Goal: Use online tool/utility: Use online tool/utility

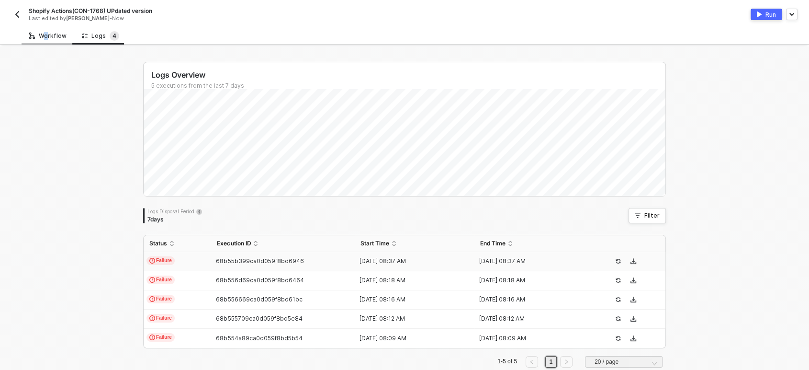
click at [41, 36] on div "Workflow" at bounding box center [47, 36] width 37 height 8
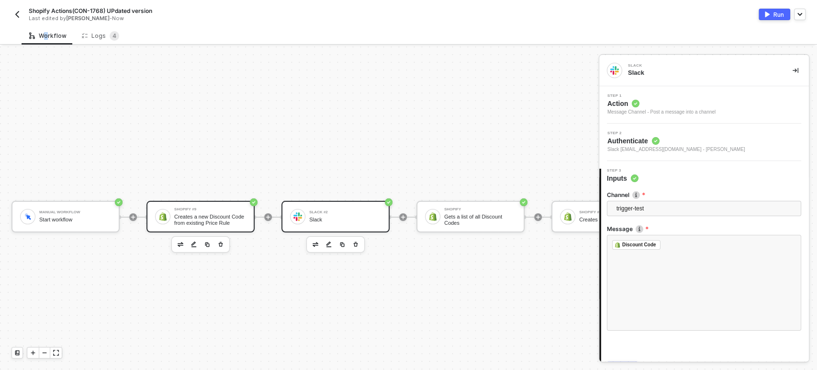
click at [199, 201] on div "Shopify #9 Creates a new Discount Code from existing Price Rule" at bounding box center [200, 217] width 108 height 32
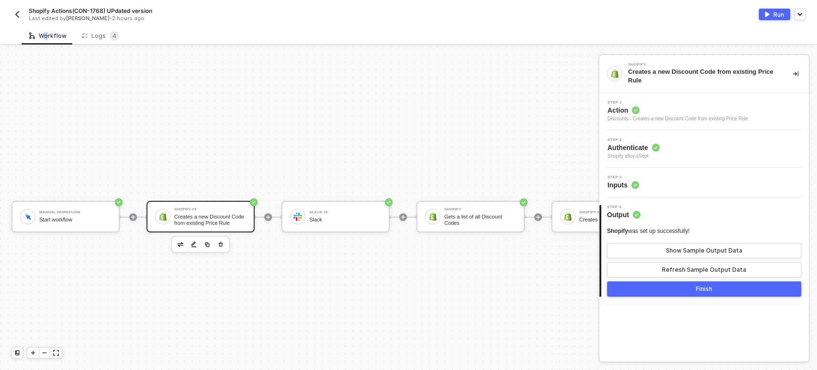
click at [190, 214] on div "Creates a new Discount Code from existing Price Rule" at bounding box center [210, 220] width 72 height 12
click at [616, 110] on span "Action" at bounding box center [678, 110] width 141 height 10
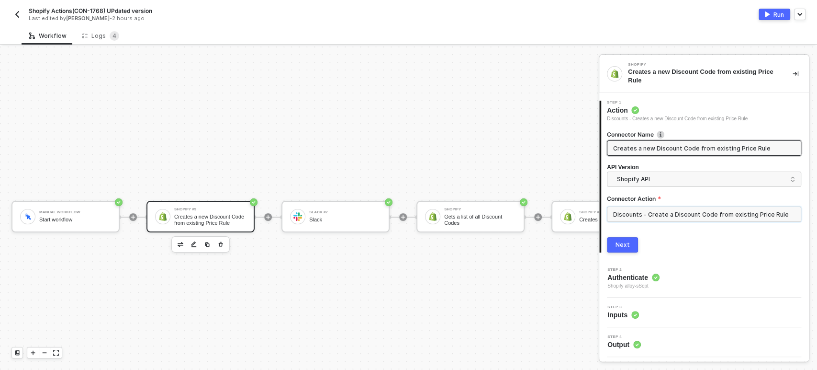
click at [675, 209] on input "Discounts - Create a Discount Code from existing Price Rule" at bounding box center [704, 213] width 194 height 15
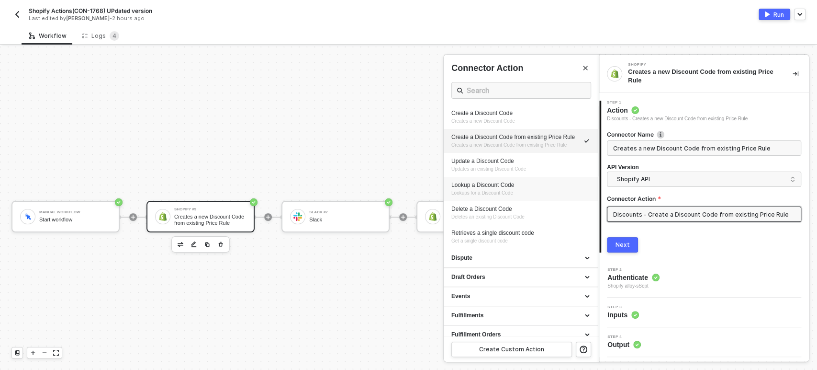
scroll to position [106, 0]
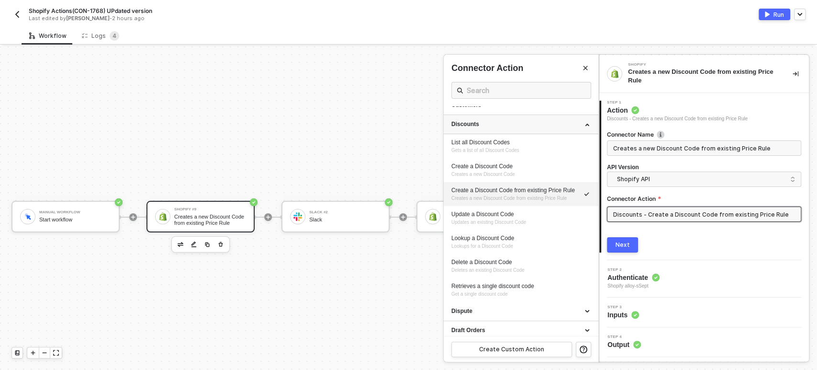
click at [492, 124] on div "Discounts" at bounding box center [520, 124] width 139 height 8
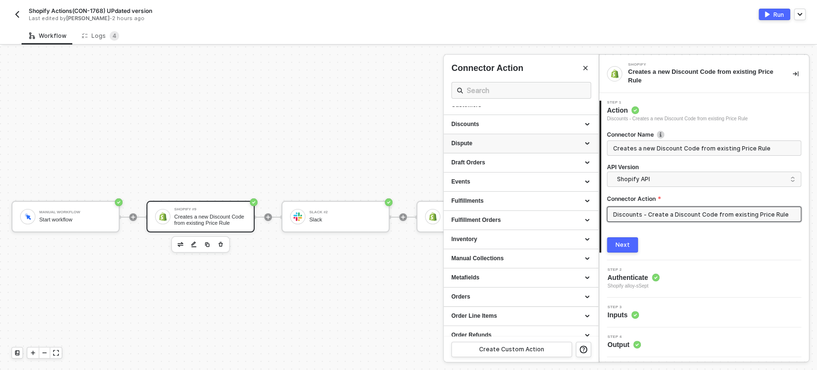
click at [485, 139] on div "Dispute" at bounding box center [520, 143] width 139 height 8
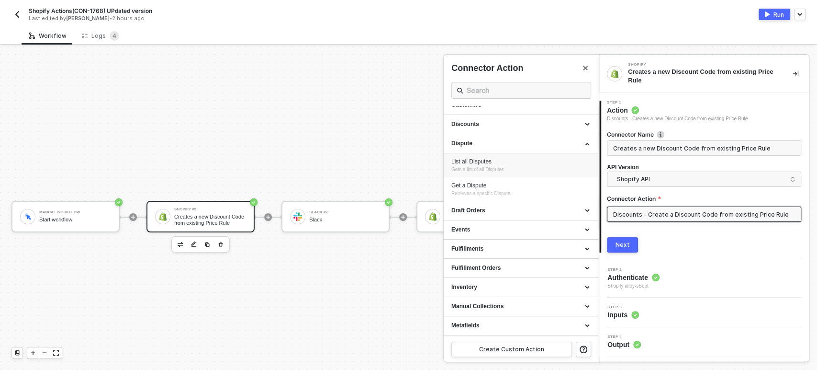
click at [507, 165] on div "List all Disputes Gets a list of all Disputes" at bounding box center [520, 166] width 139 height 16
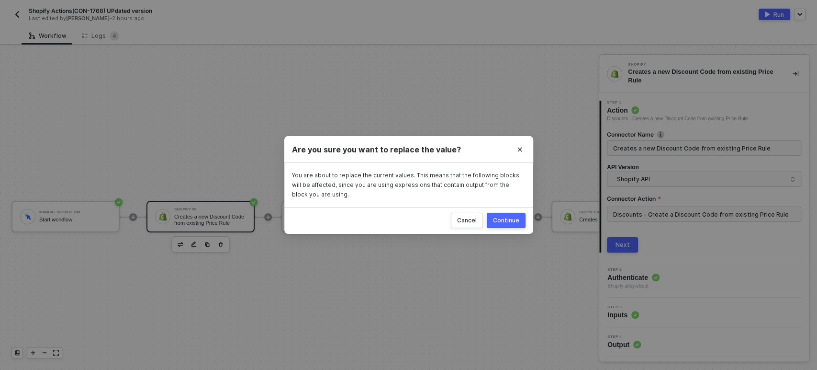
click at [510, 218] on div "Continue" at bounding box center [506, 220] width 26 height 8
type input "Gets a list of all Disputes"
type input "Dispute - List all Disputes"
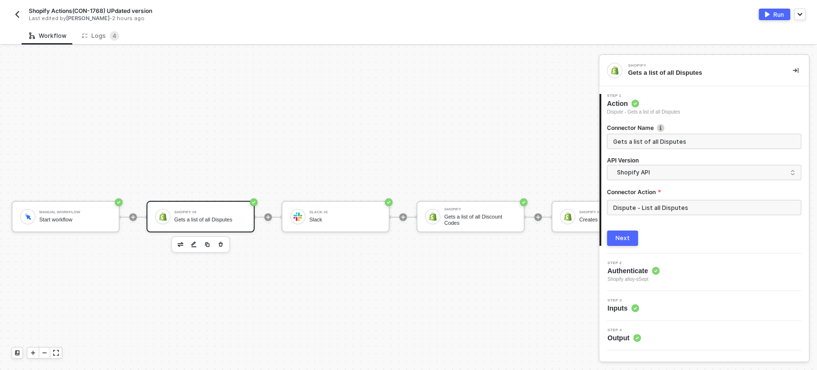
click at [620, 236] on div "Next" at bounding box center [623, 238] width 14 height 8
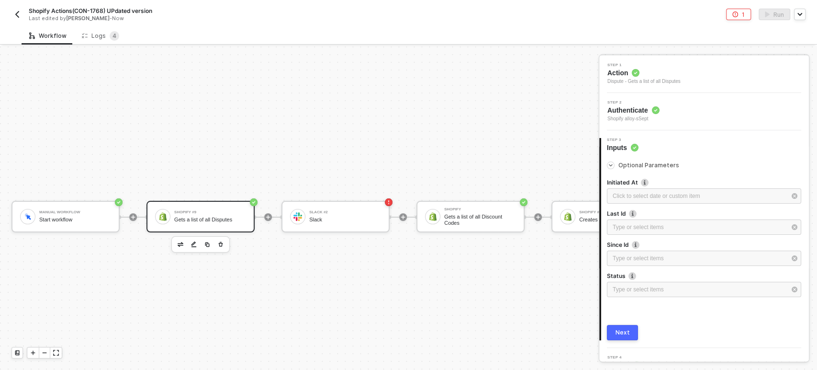
scroll to position [46, 0]
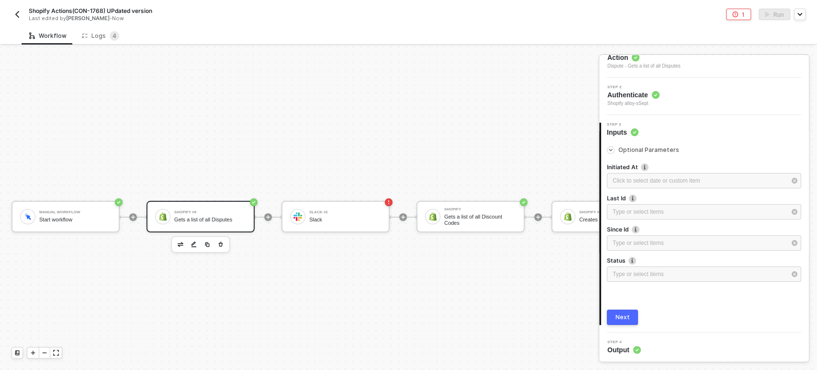
drag, startPoint x: 626, startPoint y: 310, endPoint x: 705, endPoint y: 302, distance: 78.9
click at [630, 309] on button "Next" at bounding box center [622, 316] width 31 height 15
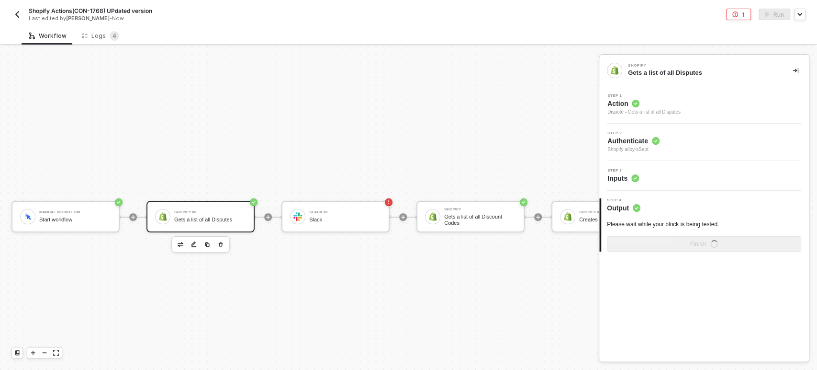
scroll to position [0, 0]
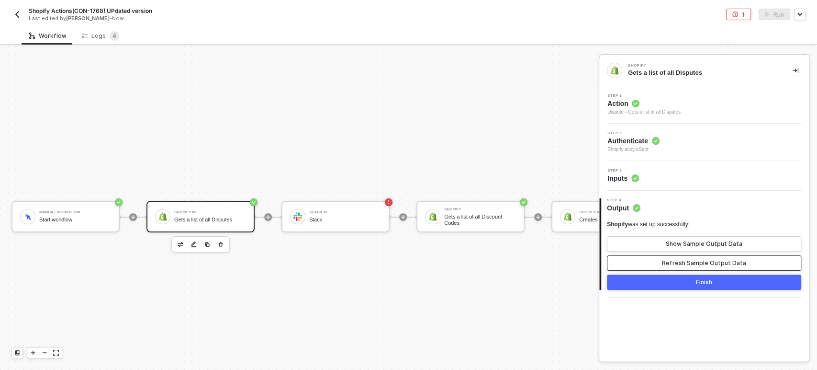
click at [678, 261] on div "Refresh Sample Output Data" at bounding box center [704, 263] width 84 height 8
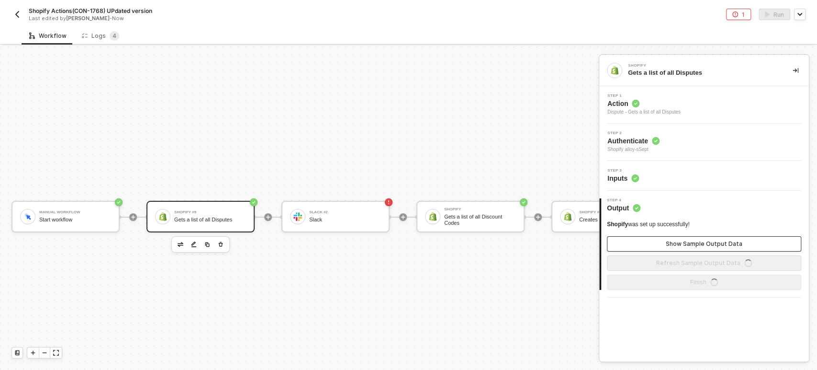
click at [690, 238] on button "Show Sample Output Data" at bounding box center [704, 243] width 194 height 15
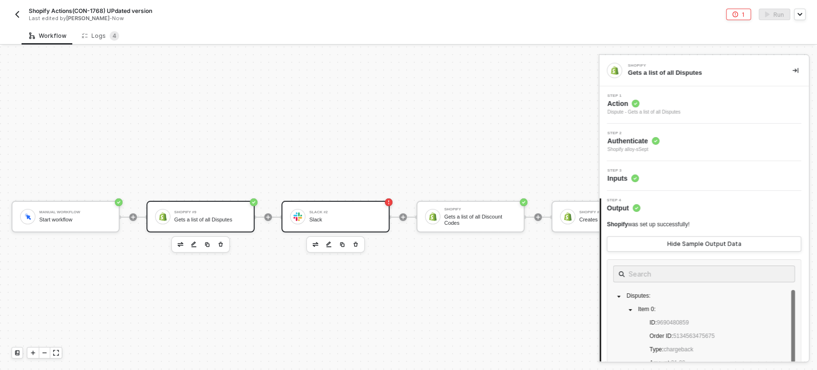
click at [324, 210] on div "Slack #2" at bounding box center [345, 212] width 72 height 4
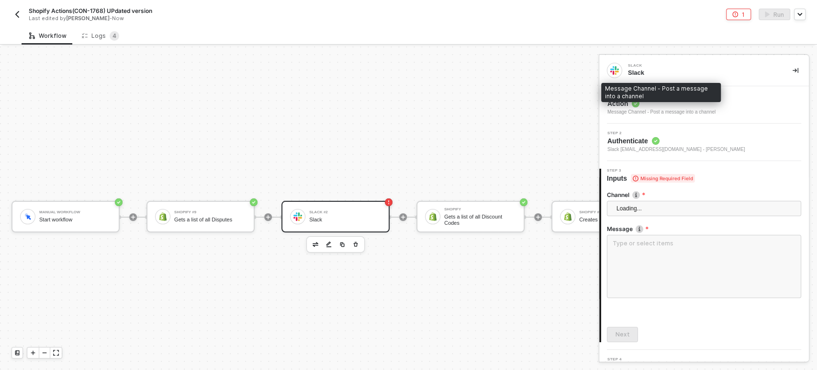
click at [627, 107] on span "Action" at bounding box center [662, 104] width 108 height 10
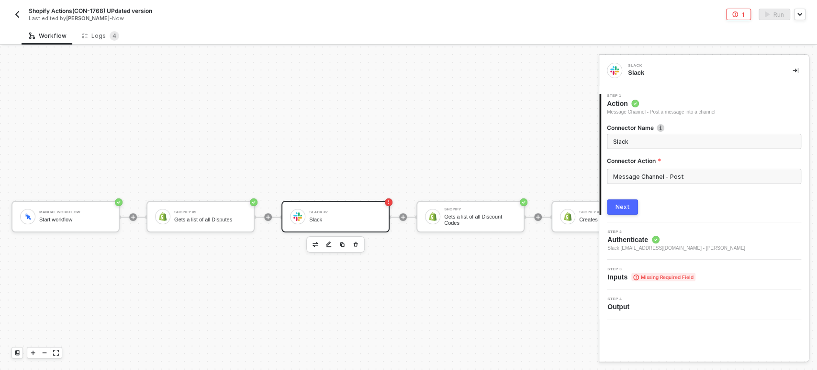
click at [632, 210] on button "Next" at bounding box center [622, 206] width 31 height 15
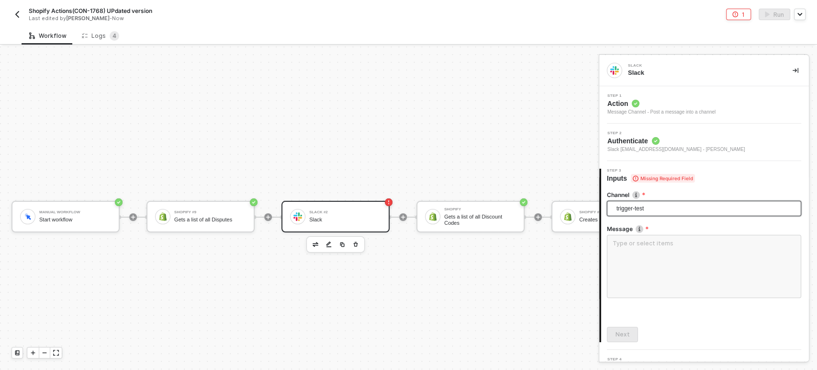
click at [646, 207] on span "trigger-test" at bounding box center [706, 208] width 179 height 14
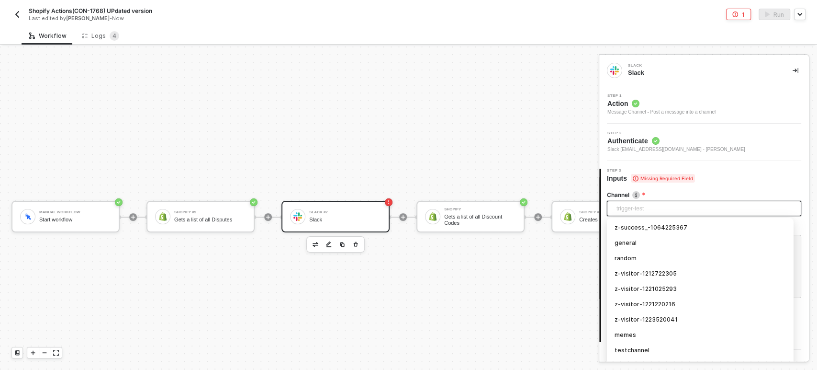
scroll to position [2813, 0]
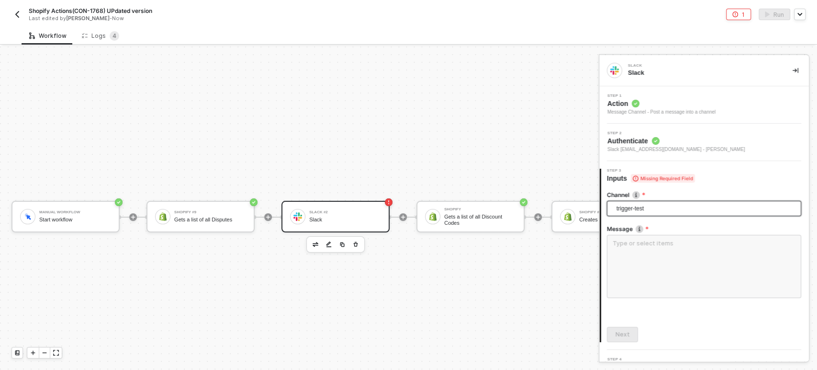
click at [790, 144] on div "Step 2 Authenticate Slack [EMAIL_ADDRESS][DOMAIN_NAME] - [PERSON_NAME]" at bounding box center [705, 142] width 207 height 22
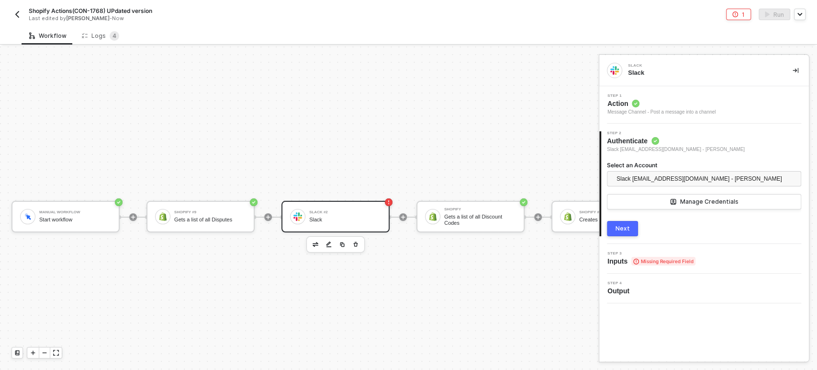
click at [623, 260] on span "Inputs Missing Required Field" at bounding box center [652, 261] width 88 height 10
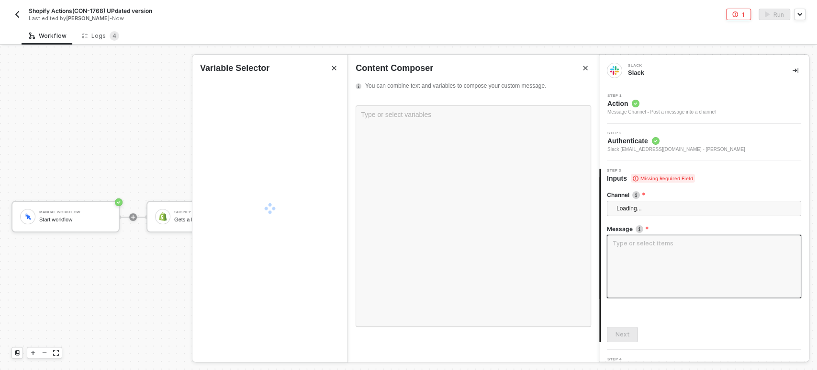
click at [630, 250] on textarea at bounding box center [704, 266] width 194 height 63
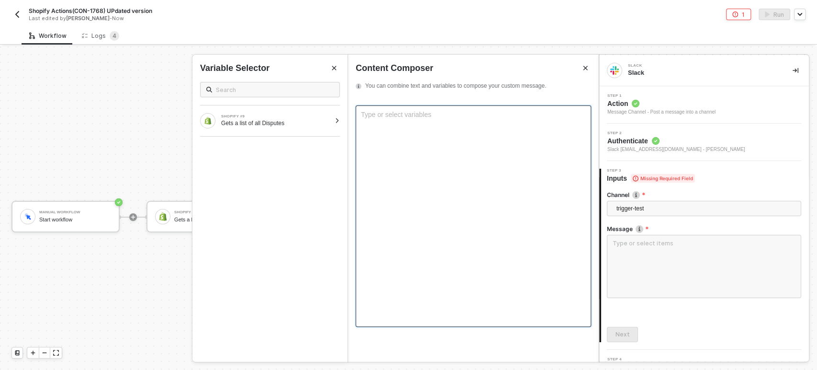
click at [471, 129] on div "Type or select variables ﻿" at bounding box center [474, 215] width 236 height 221
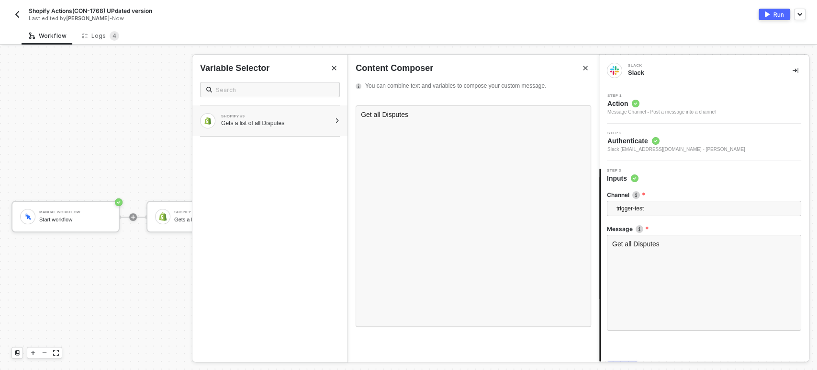
click at [318, 124] on div "Gets a list of all Disputes" at bounding box center [276, 123] width 110 height 8
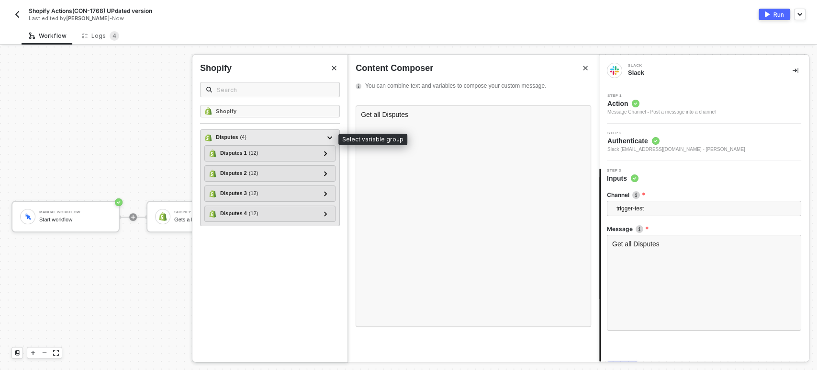
click at [267, 133] on div "Disputes ( 4 )" at bounding box center [264, 137] width 120 height 11
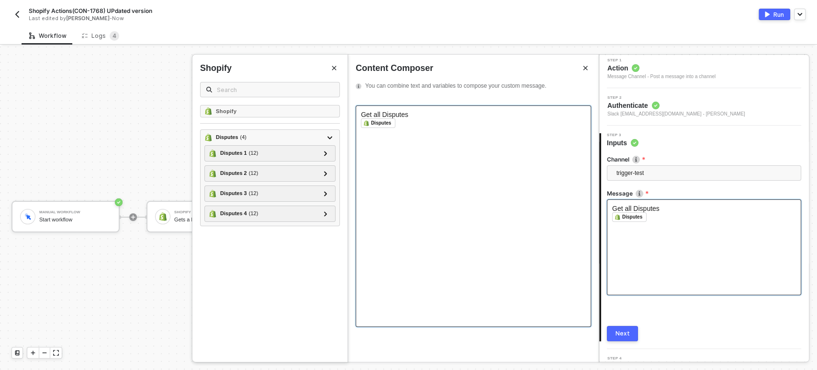
scroll to position [52, 0]
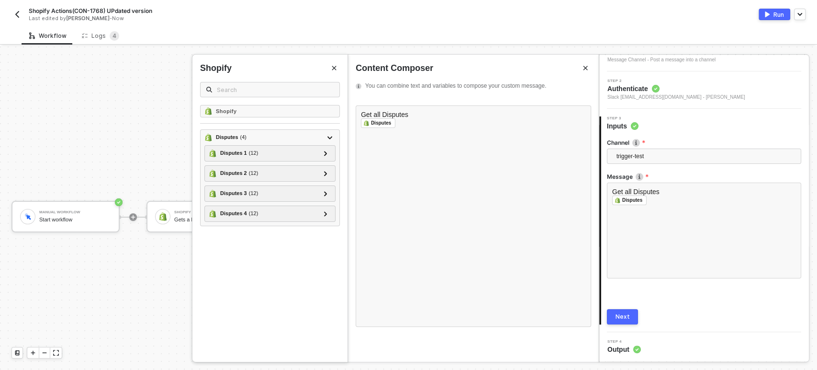
click at [625, 321] on button "Next" at bounding box center [622, 316] width 31 height 15
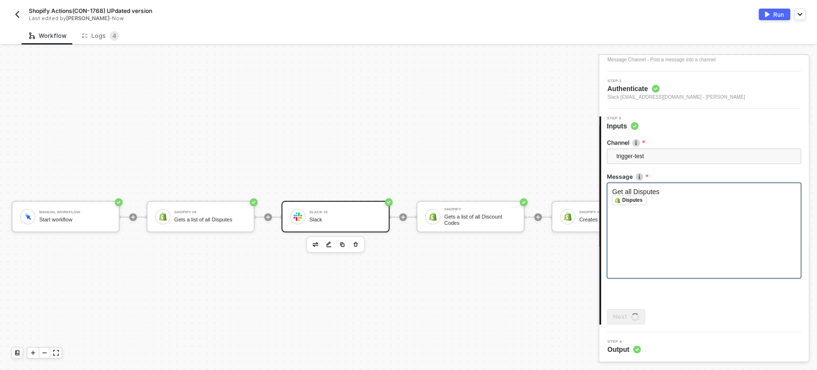
scroll to position [0, 0]
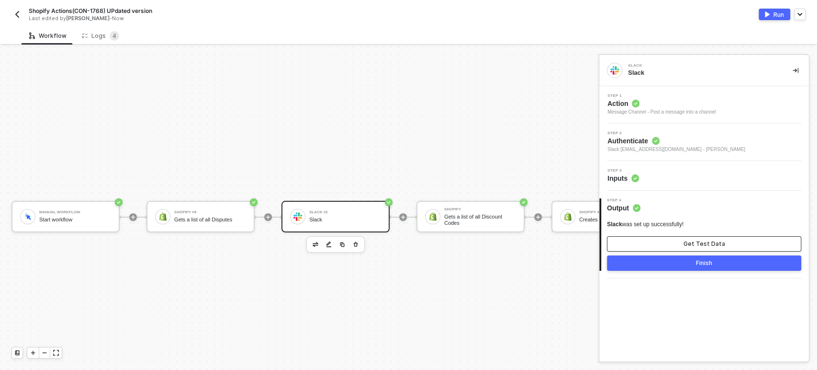
click at [698, 238] on button "Get Test Data" at bounding box center [704, 243] width 194 height 15
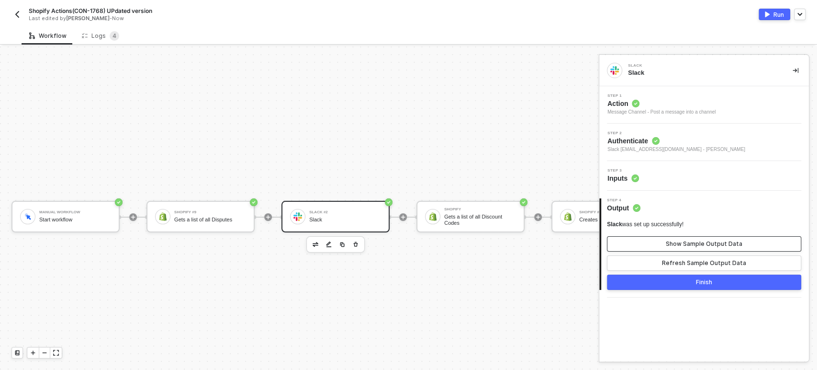
click at [705, 242] on div "Show Sample Output Data" at bounding box center [704, 244] width 77 height 8
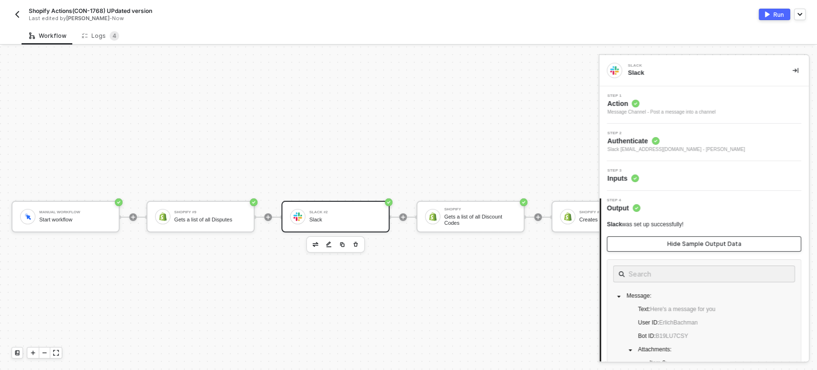
click at [705, 242] on div "Hide Sample Output Data" at bounding box center [704, 244] width 74 height 8
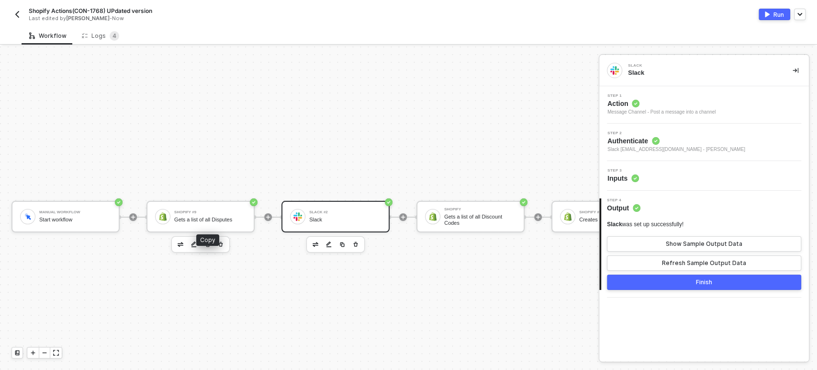
click at [209, 241] on img "button" at bounding box center [207, 244] width 6 height 6
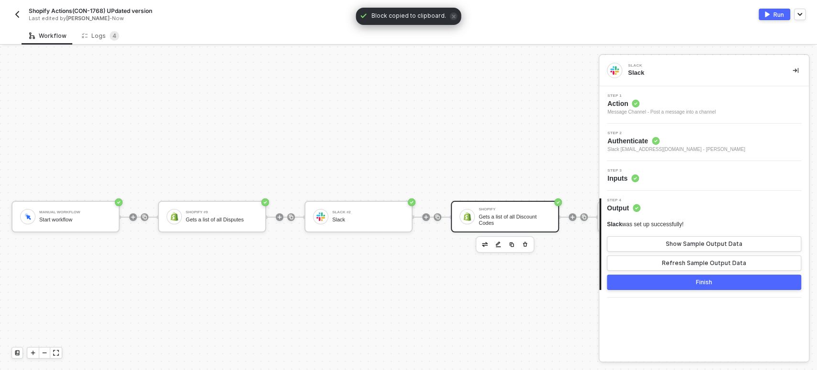
click at [484, 207] on div "Shopify" at bounding box center [515, 209] width 72 height 4
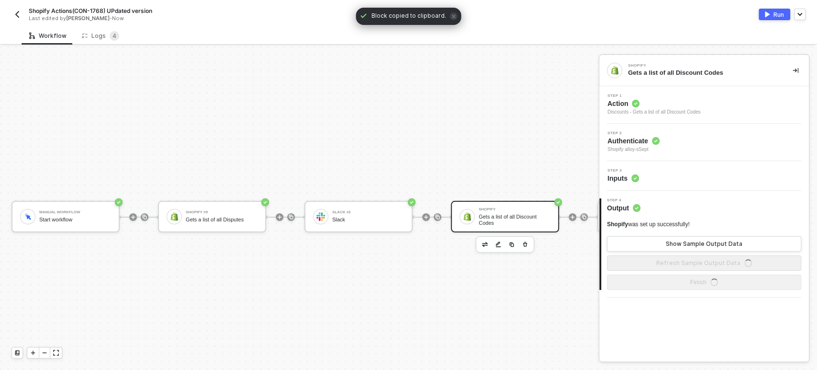
click at [636, 99] on span "Action" at bounding box center [654, 104] width 93 height 10
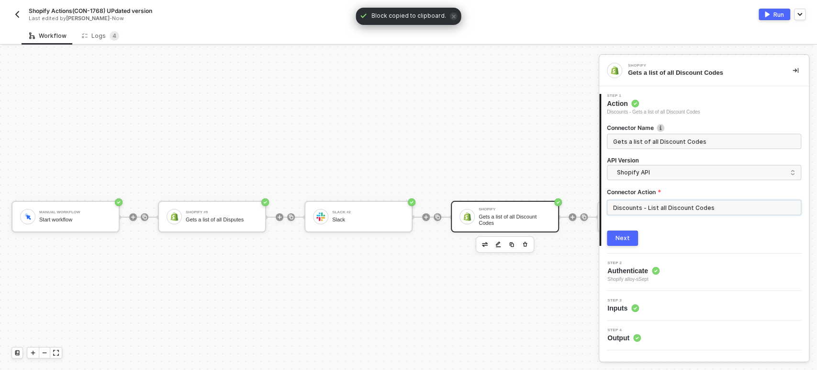
click at [647, 211] on input "Discounts - List all Discount Codes" at bounding box center [704, 207] width 194 height 15
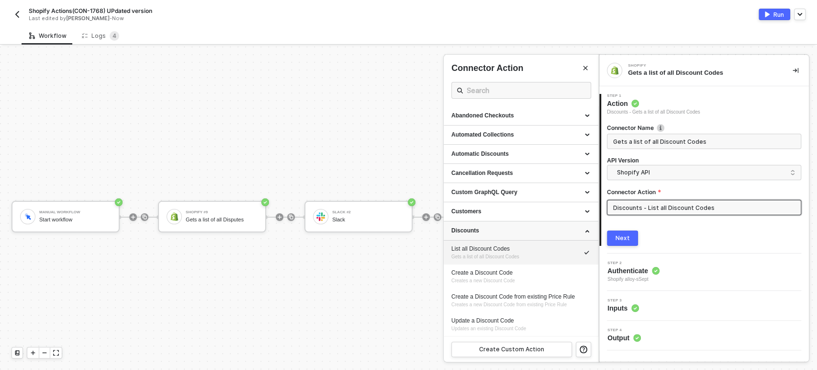
click at [478, 231] on div "Discounts" at bounding box center [520, 230] width 139 height 8
click at [482, 248] on div "Dispute" at bounding box center [520, 250] width 139 height 8
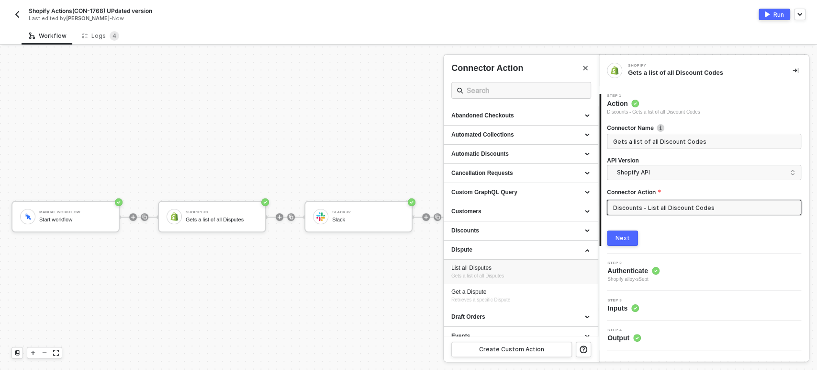
drag, startPoint x: 478, startPoint y: 297, endPoint x: 522, endPoint y: 279, distance: 47.9
click at [480, 297] on span "Retrieves a specific Dispute" at bounding box center [480, 299] width 59 height 5
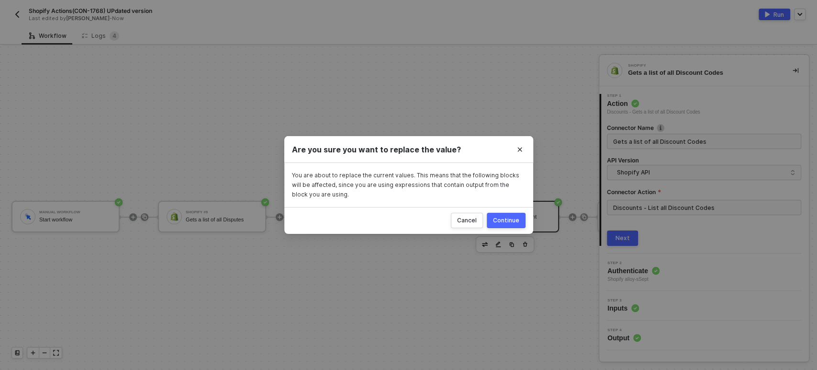
drag, startPoint x: 503, startPoint y: 215, endPoint x: 596, endPoint y: 214, distance: 92.4
click at [507, 215] on button "Continue" at bounding box center [506, 220] width 39 height 15
type input "Retrieves a specific Dispute"
type input "Dispute - Get a Dispute"
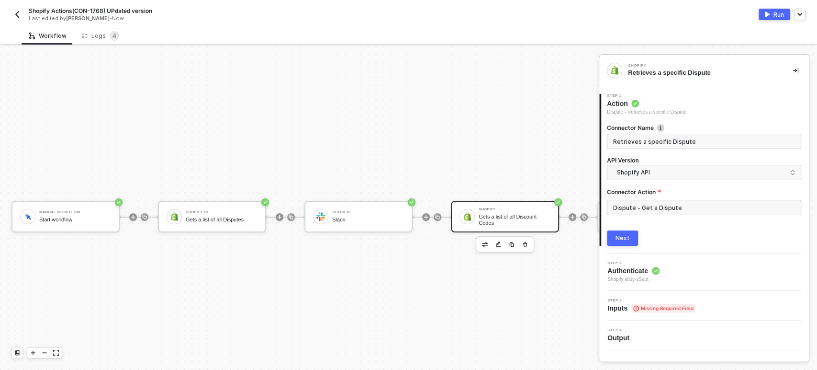
click at [620, 238] on div "Next" at bounding box center [623, 238] width 14 height 8
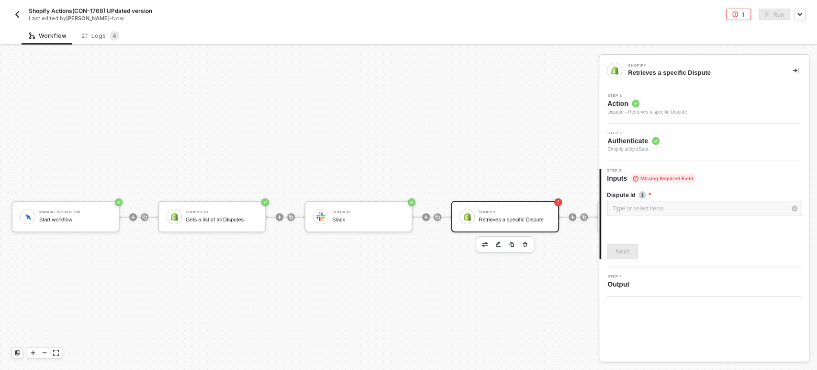
click at [638, 199] on div "Dispute Id" at bounding box center [704, 196] width 194 height 10
click at [636, 210] on div "Type or select items ﻿" at bounding box center [699, 208] width 173 height 9
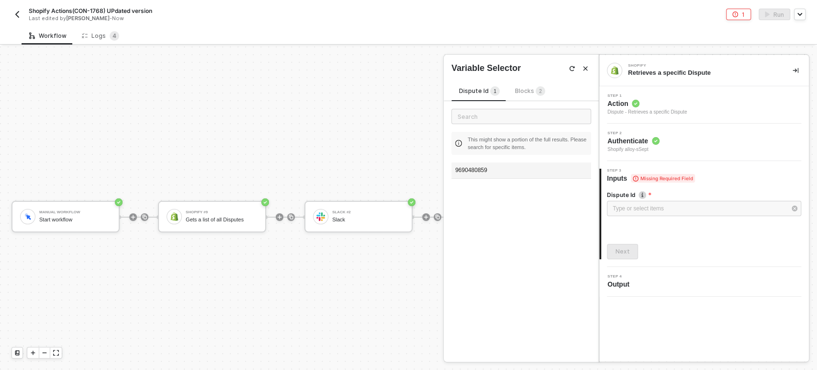
click at [483, 168] on div "9690480859" at bounding box center [521, 170] width 140 height 16
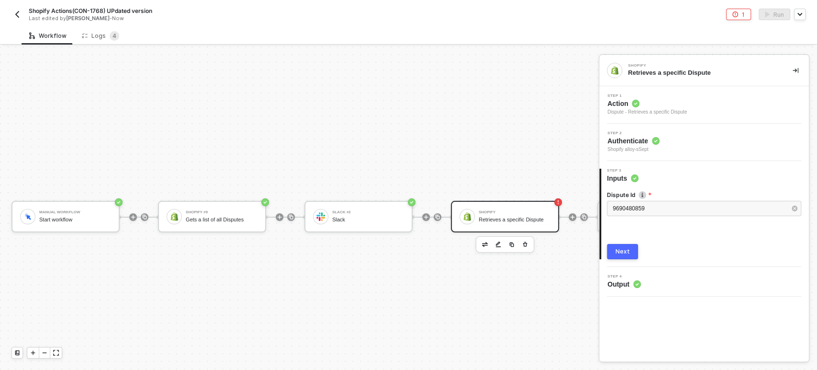
click at [621, 248] on div "Next" at bounding box center [623, 252] width 14 height 8
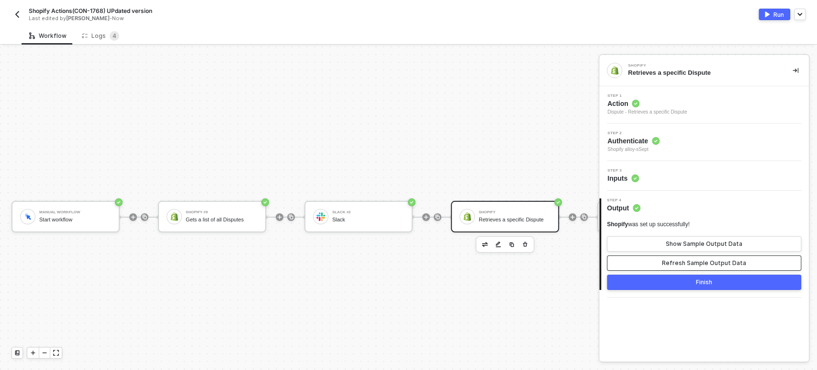
click at [684, 259] on div "Refresh Sample Output Data" at bounding box center [704, 263] width 84 height 8
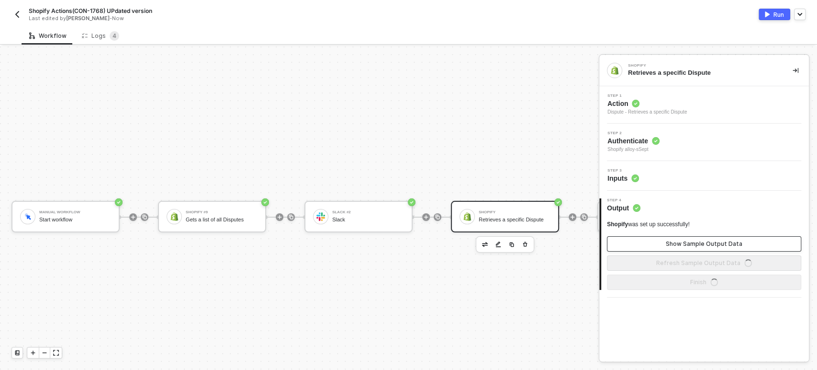
click at [686, 248] on button "Show Sample Output Data" at bounding box center [704, 243] width 194 height 15
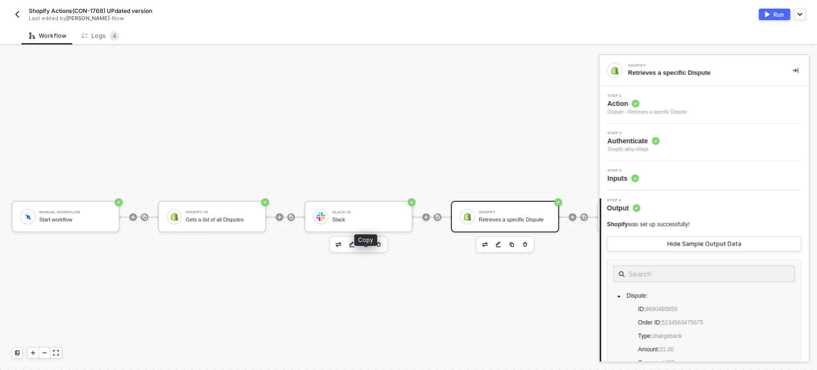
click at [364, 241] on img "button" at bounding box center [365, 244] width 6 height 6
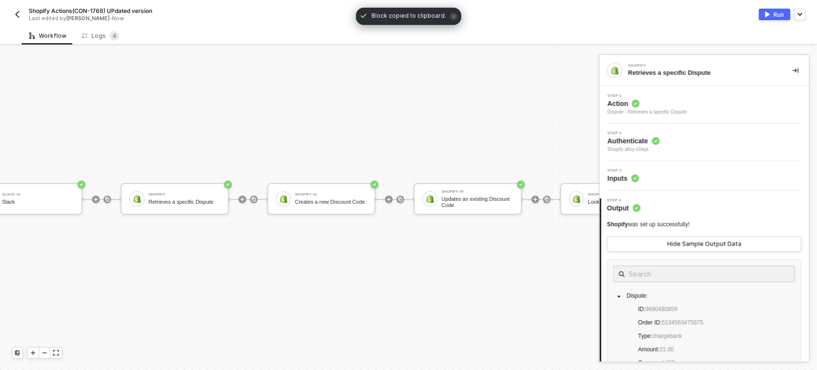
scroll to position [26, 351]
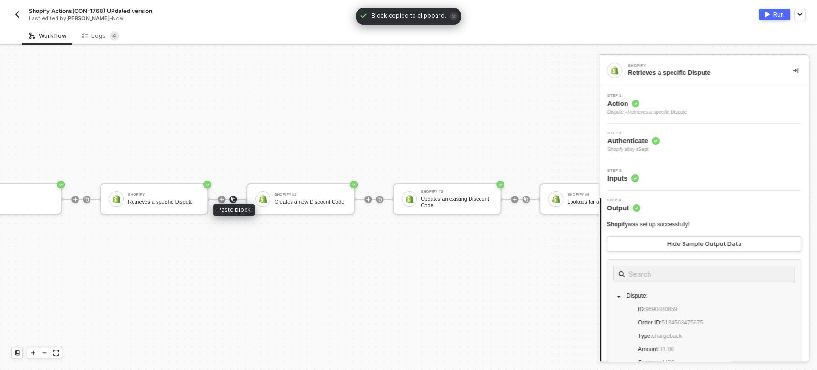
click at [235, 196] on img at bounding box center [233, 199] width 6 height 6
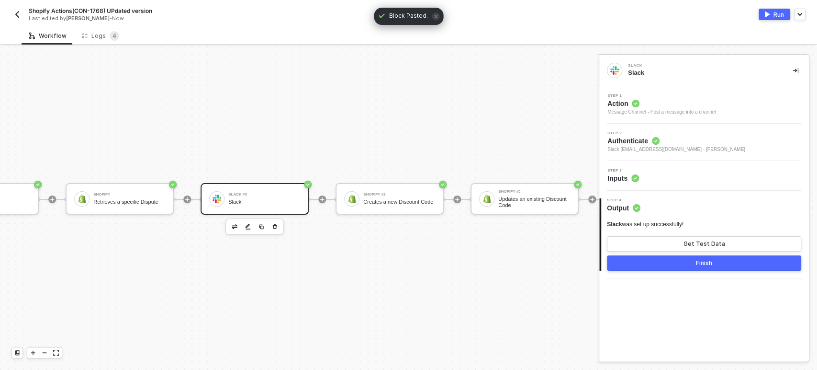
click at [215, 191] on div at bounding box center [216, 198] width 15 height 15
click at [623, 177] on span "Inputs" at bounding box center [624, 178] width 32 height 10
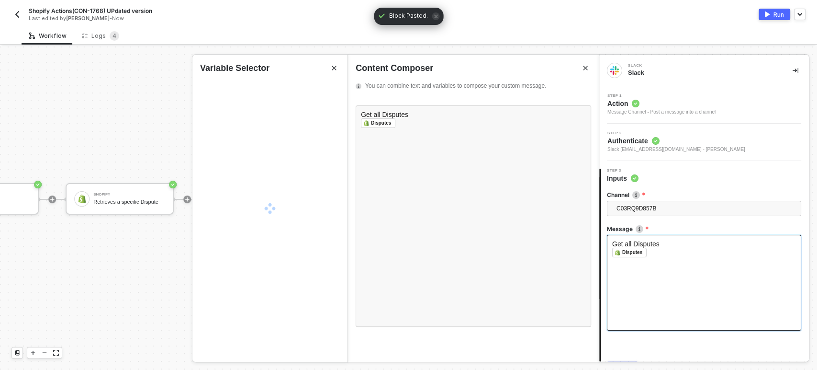
click at [672, 267] on div "Get all Disputes ﻿ Disputes ﻿ ﻿" at bounding box center [704, 283] width 194 height 96
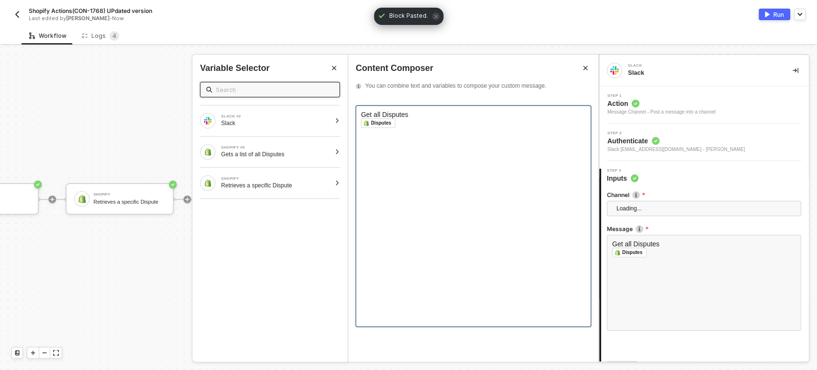
click at [424, 126] on div "﻿ Disputes ﻿ ﻿" at bounding box center [473, 123] width 225 height 10
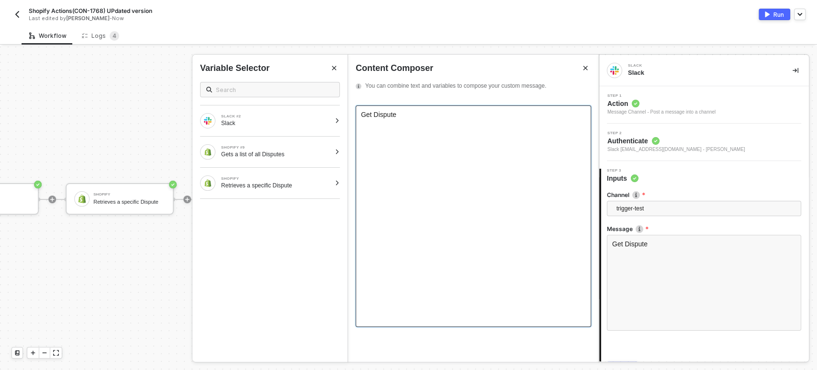
click at [254, 199] on div "SLACK #2 Slack SHOPIFY #9 Gets a list of all Disputes SHOPIFY Retrieves a speci…" at bounding box center [269, 214] width 155 height 280
click at [255, 191] on div "SHOPIFY Retrieves a specific Dispute" at bounding box center [269, 183] width 155 height 31
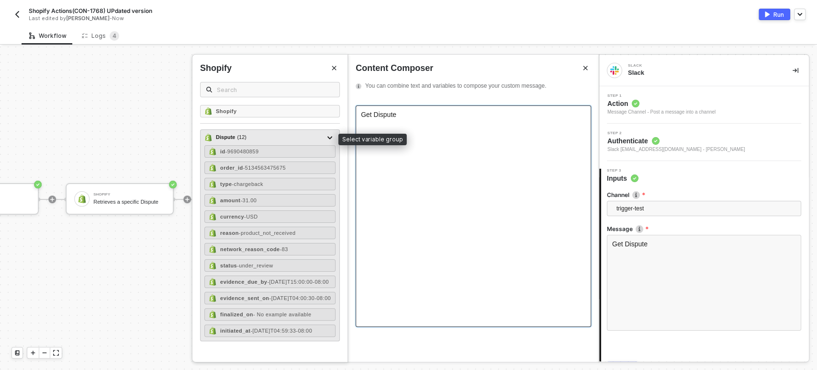
click at [247, 136] on div "Dispute ( 12 )" at bounding box center [264, 137] width 120 height 11
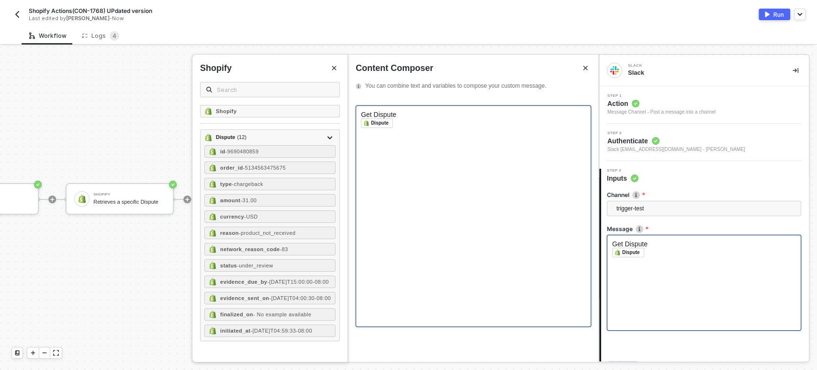
scroll to position [52, 0]
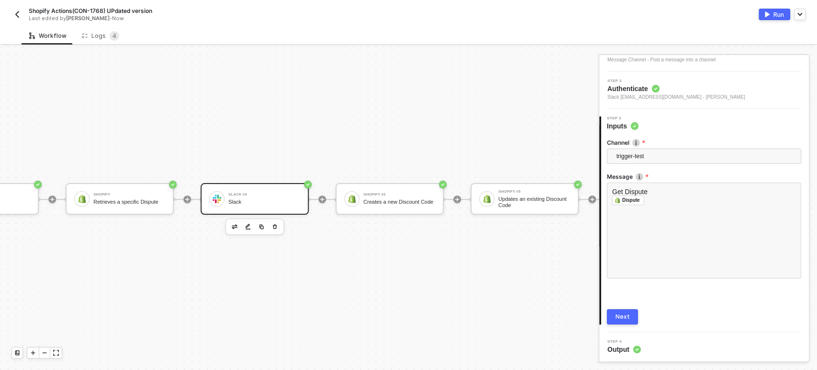
click at [626, 313] on div "Next" at bounding box center [623, 317] width 14 height 8
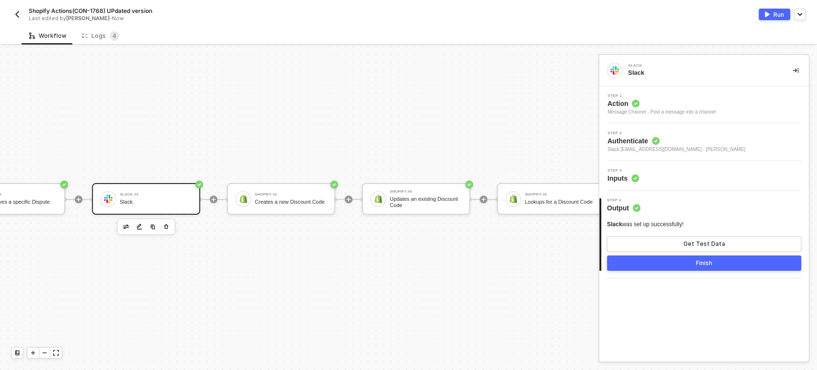
scroll to position [26, 463]
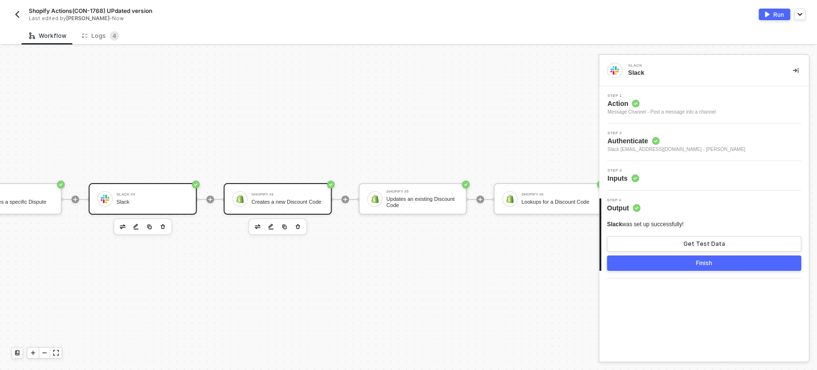
click at [277, 199] on div "Creates a new Discount Code" at bounding box center [287, 202] width 72 height 6
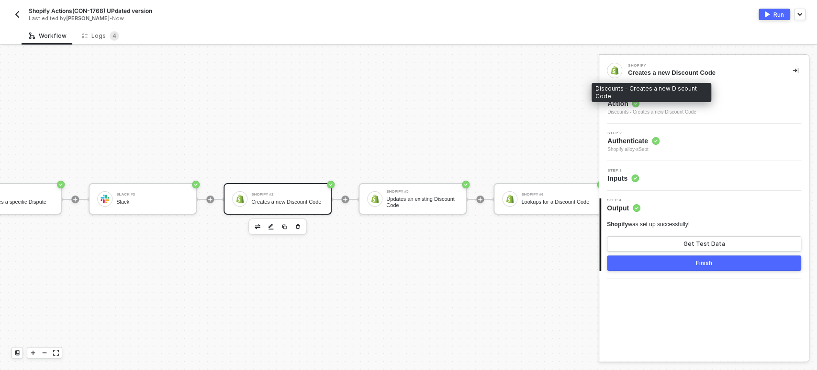
click at [629, 113] on div "Discounts - Creates a new Discount Code" at bounding box center [652, 112] width 89 height 8
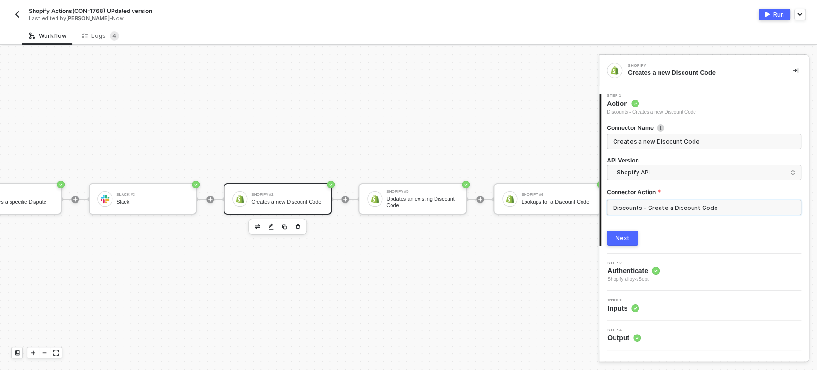
click at [627, 209] on input "Discounts - Create a Discount Code" at bounding box center [704, 207] width 194 height 15
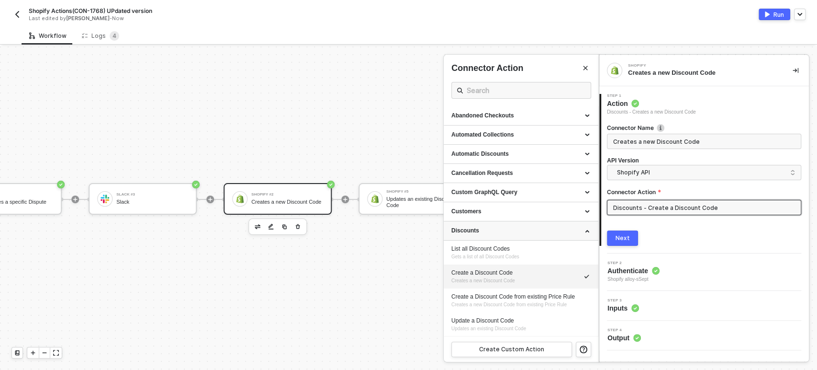
click at [475, 230] on div "Discounts" at bounding box center [520, 230] width 139 height 8
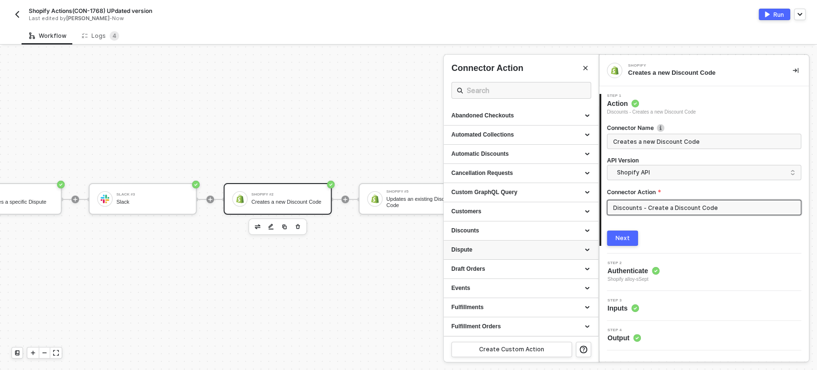
drag, startPoint x: 467, startPoint y: 267, endPoint x: 493, endPoint y: 242, distance: 35.5
click at [471, 264] on div "Draft Orders" at bounding box center [521, 268] width 155 height 19
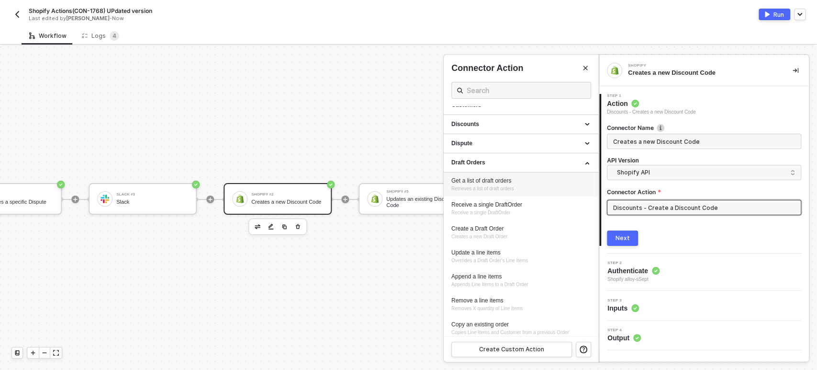
click at [503, 181] on div "Get a list of draft orders" at bounding box center [520, 181] width 139 height 8
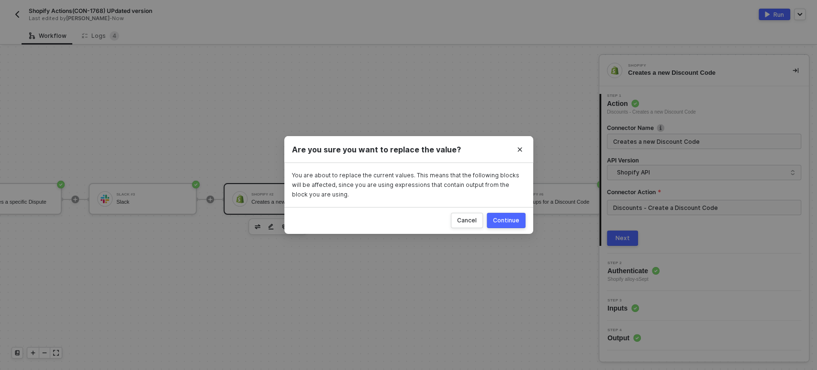
drag, startPoint x: 498, startPoint y: 218, endPoint x: 578, endPoint y: 220, distance: 80.5
click at [502, 217] on div "Continue" at bounding box center [506, 220] width 26 height 8
type input "Retrieves a list of draft orders"
type input "Draft Orders - Get a list of draft orders"
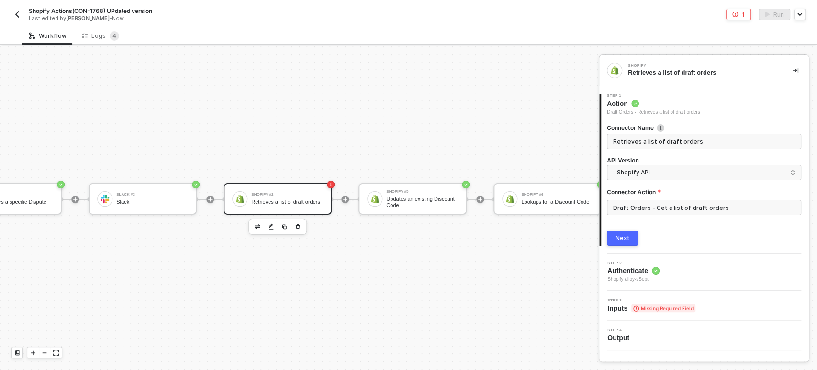
click at [620, 235] on div "Next" at bounding box center [623, 238] width 14 height 8
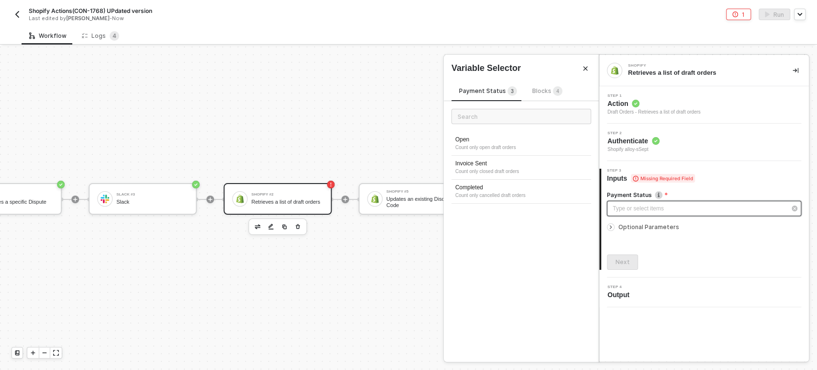
click at [654, 212] on div "Type or select items ﻿" at bounding box center [699, 208] width 173 height 9
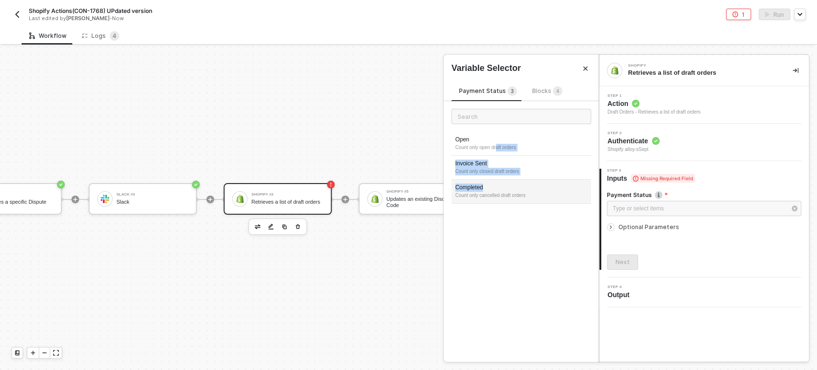
drag, startPoint x: 496, startPoint y: 149, endPoint x: 491, endPoint y: 185, distance: 36.8
click at [491, 183] on div "Open Count only open draft orders [PERSON_NAME] Sent Count only closed draft or…" at bounding box center [521, 171] width 140 height 79
click at [489, 192] on div "Count only cancelled draft orders" at bounding box center [521, 196] width 132 height 8
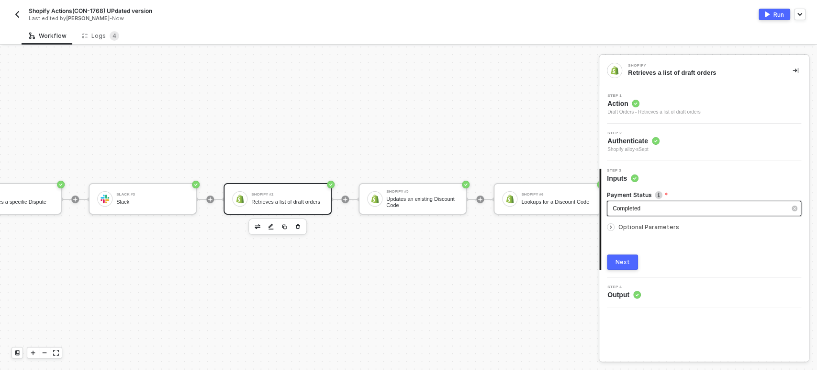
click at [654, 206] on div "Completed" at bounding box center [699, 208] width 173 height 9
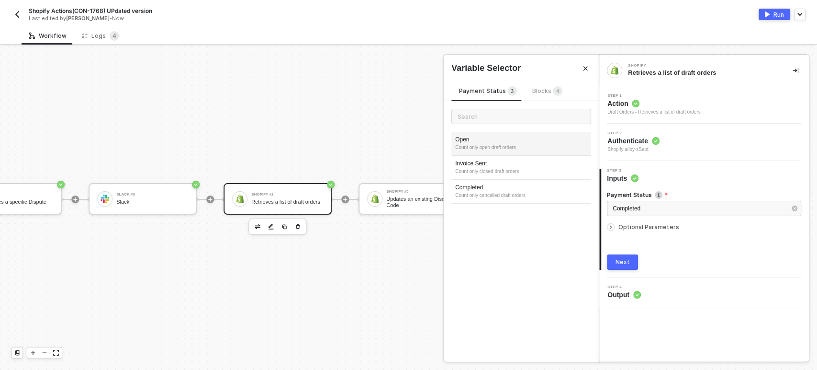
click at [520, 148] on div "Count only open draft orders" at bounding box center [521, 148] width 132 height 8
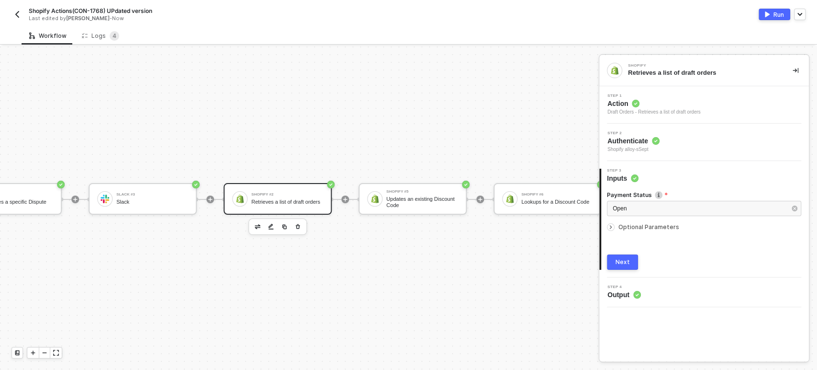
click at [637, 228] on span "Optional Parameters" at bounding box center [649, 226] width 61 height 7
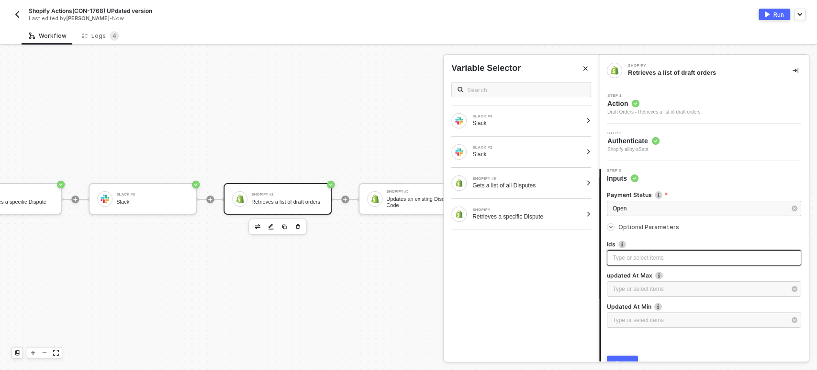
click at [632, 259] on div "Type or select items ﻿" at bounding box center [704, 257] width 183 height 9
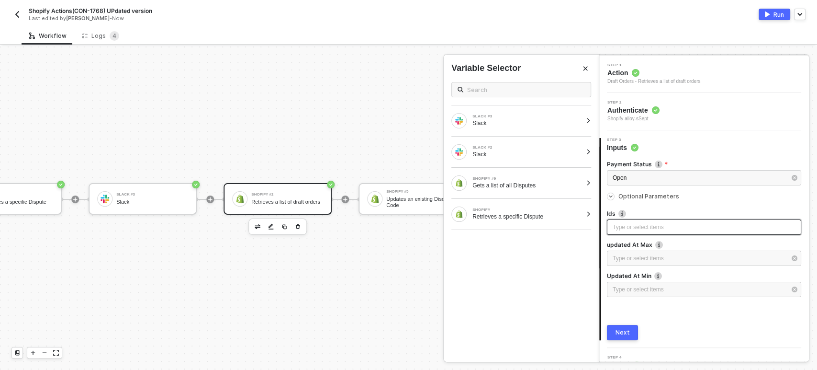
scroll to position [46, 0]
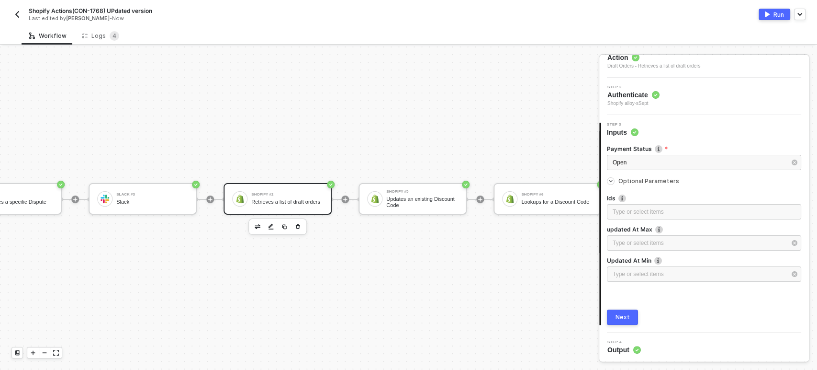
click at [624, 316] on div "Next" at bounding box center [623, 317] width 14 height 8
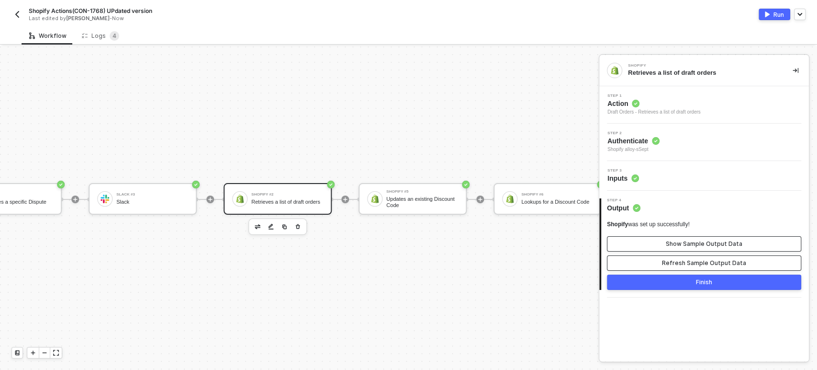
drag, startPoint x: 676, startPoint y: 263, endPoint x: 685, endPoint y: 242, distance: 22.9
click at [679, 259] on div "Refresh Sample Output Data" at bounding box center [704, 263] width 84 height 8
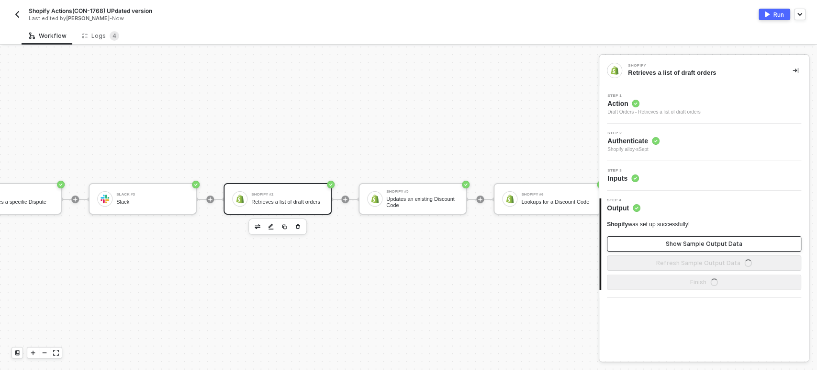
click at [685, 242] on div "Show Sample Output Data" at bounding box center [704, 244] width 77 height 8
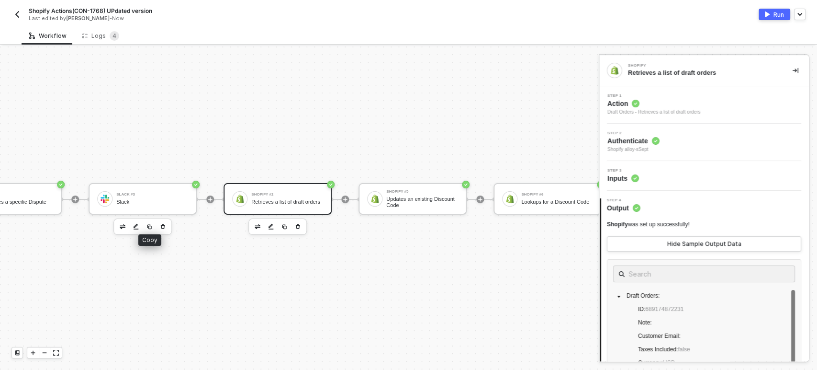
click at [151, 224] on img "button" at bounding box center [149, 227] width 6 height 6
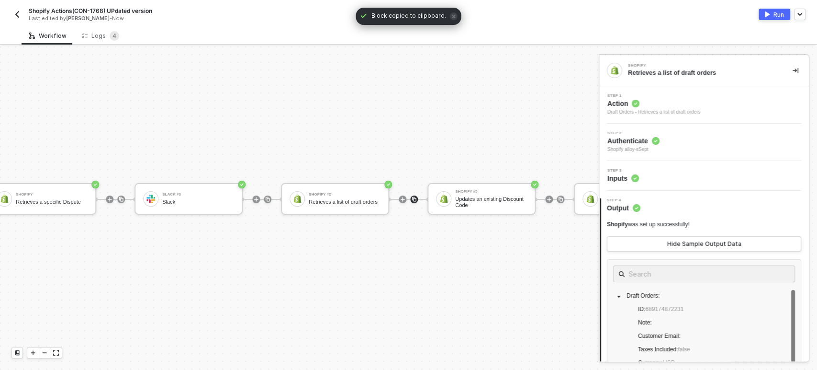
click at [414, 196] on img at bounding box center [414, 199] width 6 height 6
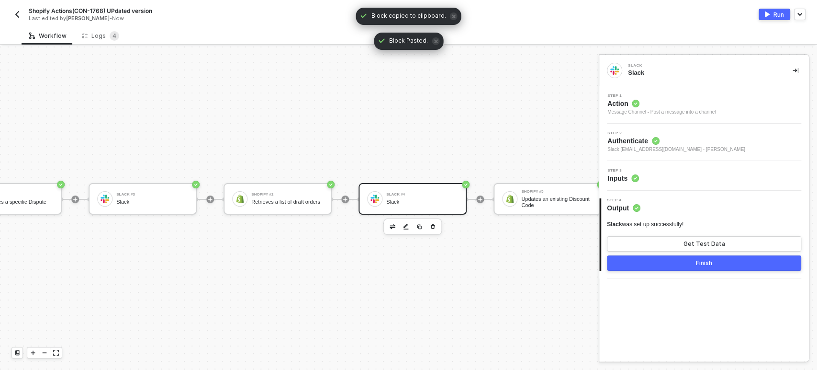
click at [624, 178] on span "Inputs" at bounding box center [624, 178] width 32 height 10
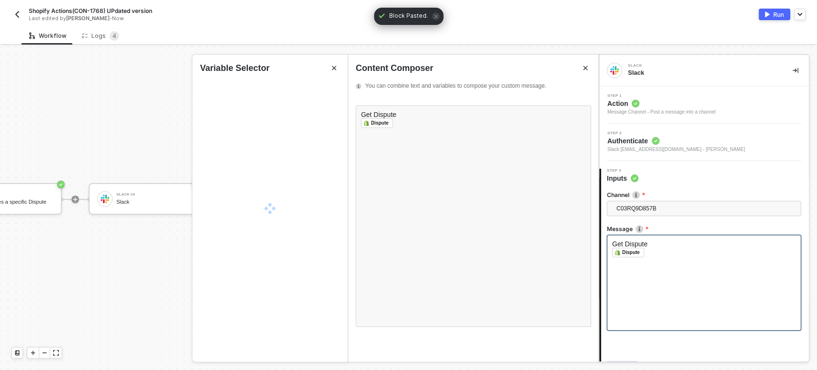
click at [684, 268] on div "Get Dispute ﻿ Dispute ﻿ ﻿" at bounding box center [704, 283] width 194 height 96
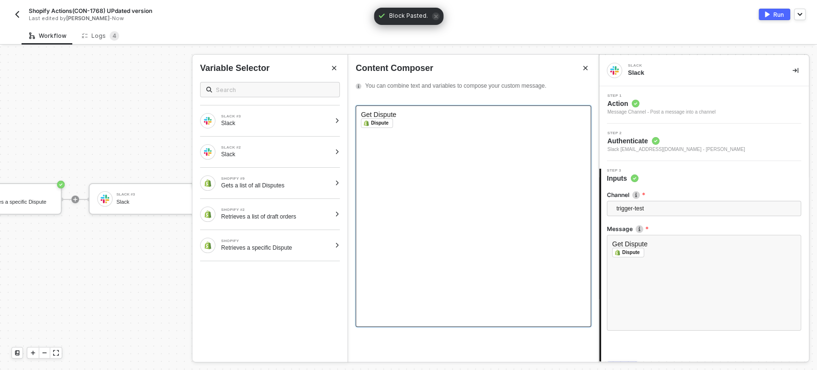
click at [386, 114] on span "Get Dispute" at bounding box center [378, 115] width 35 height 8
drag, startPoint x: 410, startPoint y: 113, endPoint x: 374, endPoint y: 114, distance: 35.4
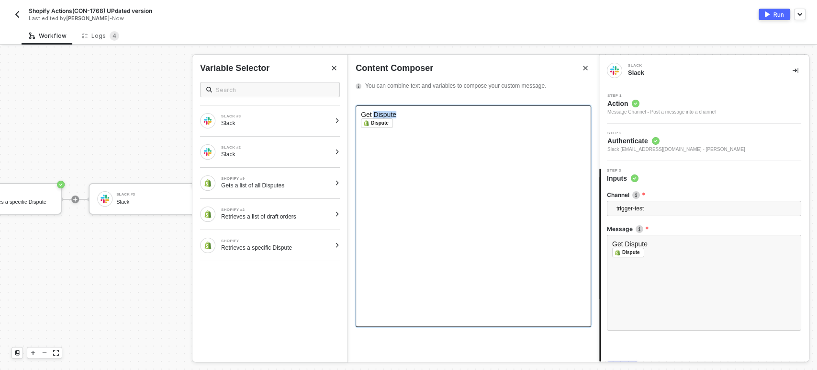
click at [374, 114] on div "Get Dispute" at bounding box center [473, 115] width 225 height 8
click at [415, 141] on div "Get all Draft orders ﻿ ﻿ Dispute ﻿ ﻿" at bounding box center [474, 215] width 236 height 221
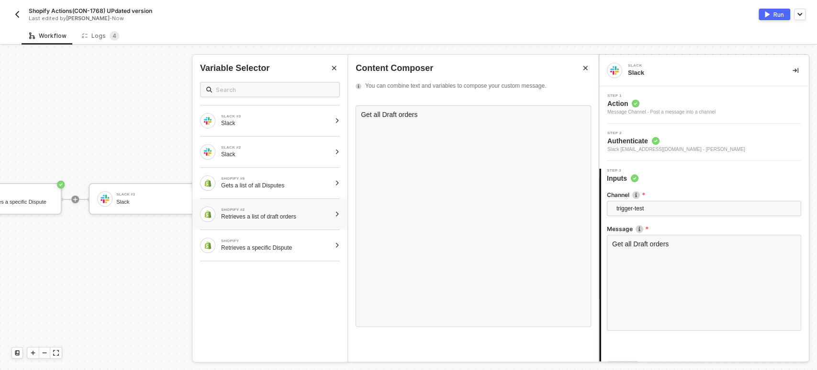
click at [242, 215] on div "Retrieves a list of draft orders" at bounding box center [276, 217] width 110 height 8
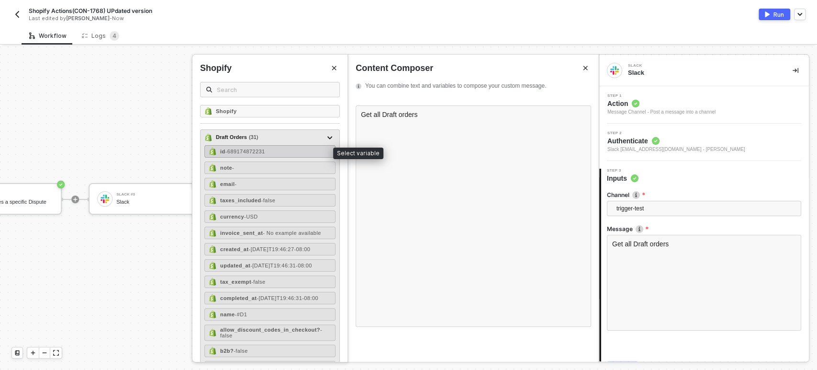
click at [232, 150] on span "- 689174872231" at bounding box center [245, 151] width 40 height 6
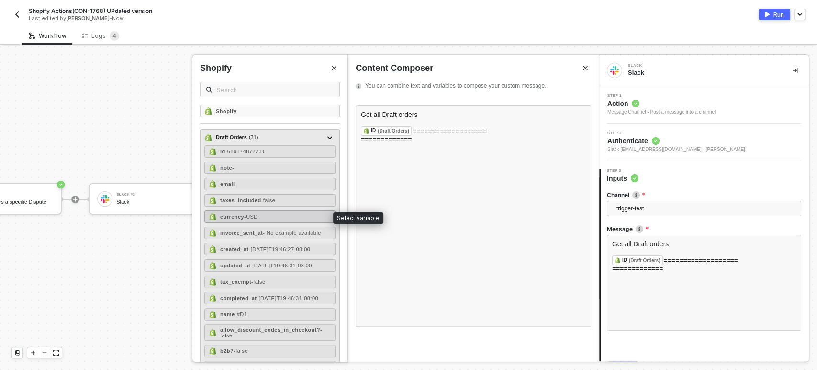
click at [244, 214] on span "- USD" at bounding box center [251, 217] width 14 height 6
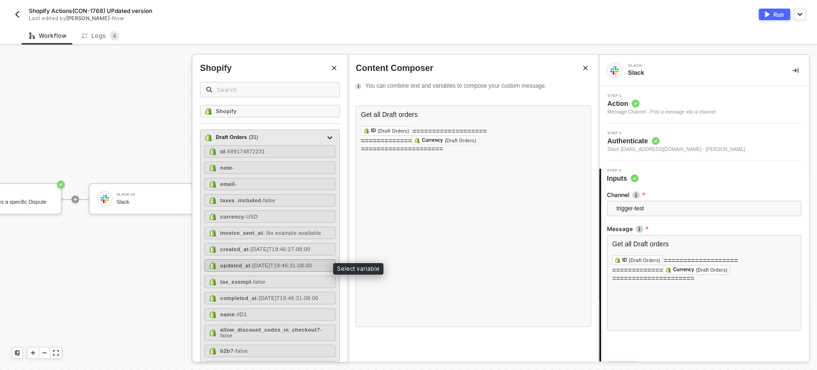
click at [244, 262] on strong "updated_at" at bounding box center [235, 265] width 30 height 6
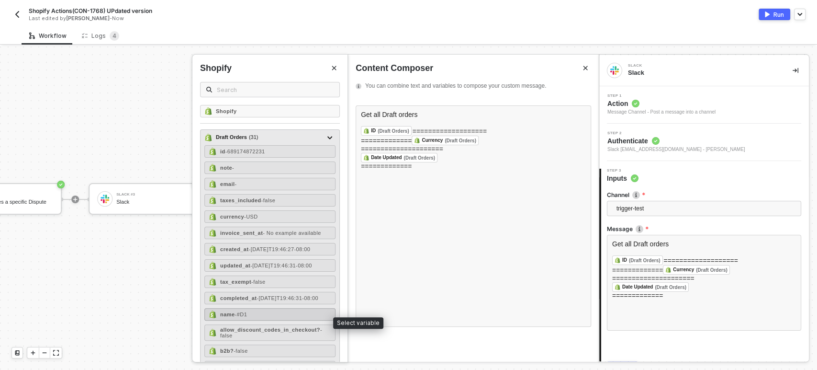
click at [233, 316] on div "name - #D1" at bounding box center [269, 314] width 131 height 12
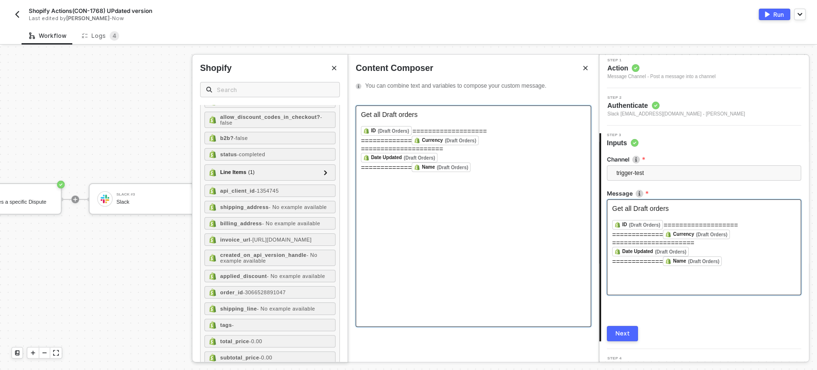
scroll to position [52, 0]
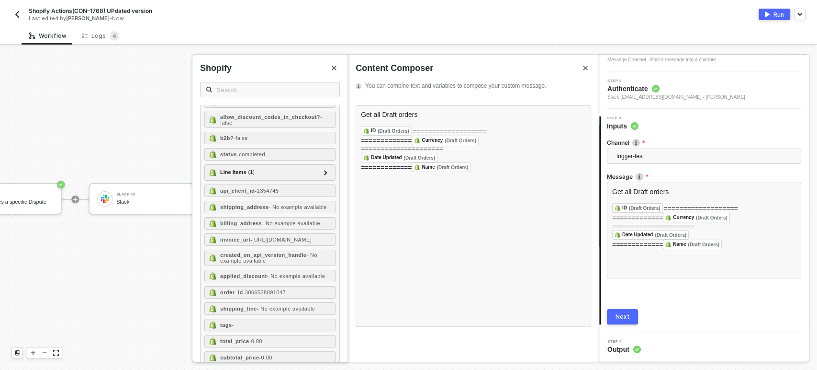
click at [611, 312] on button "Next" at bounding box center [622, 316] width 31 height 15
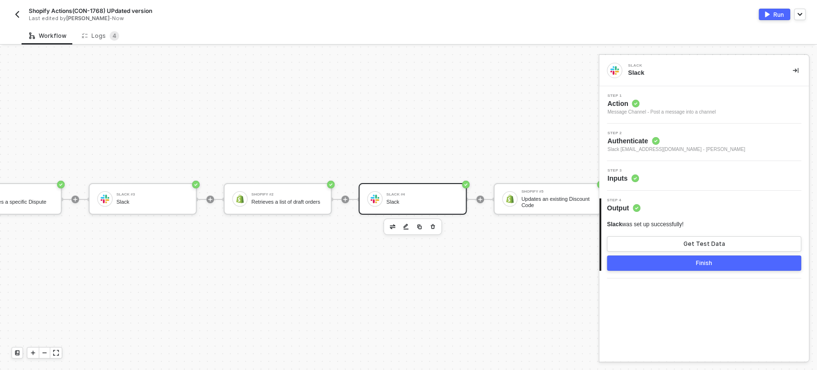
scroll to position [0, 0]
click at [669, 242] on button "Get Test Data" at bounding box center [704, 243] width 194 height 15
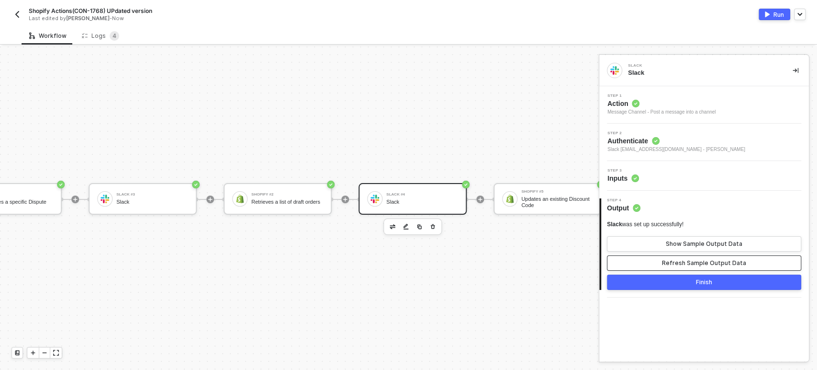
click at [691, 267] on button "Refresh Sample Output Data" at bounding box center [704, 262] width 194 height 15
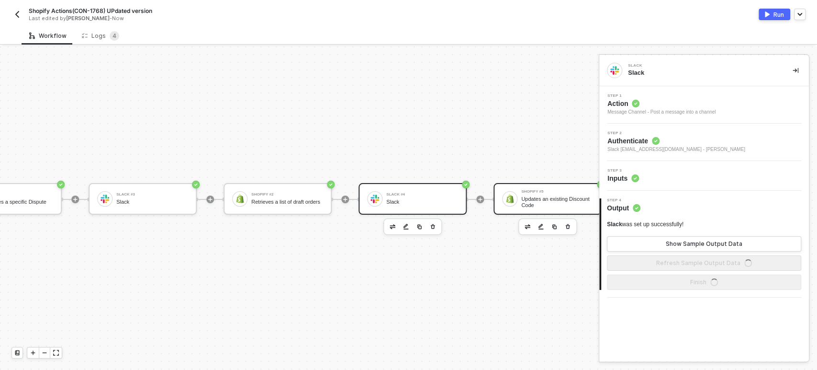
click at [558, 190] on div "Shopify #5 Updates an existing Discount Code" at bounding box center [557, 199] width 72 height 18
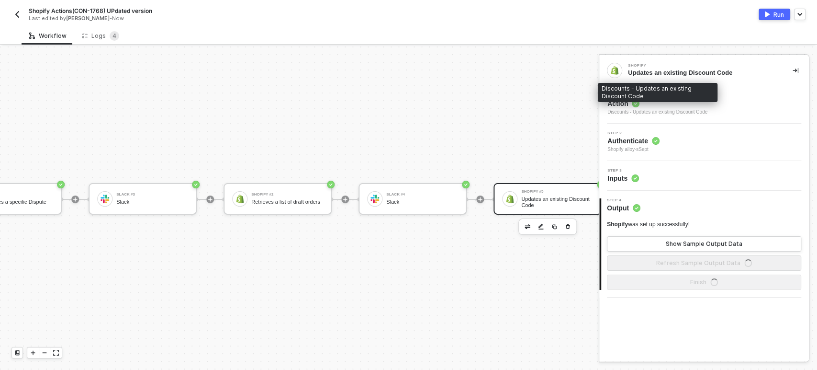
click at [632, 110] on div "Discounts - Updates an existing Discount Code" at bounding box center [658, 112] width 100 height 8
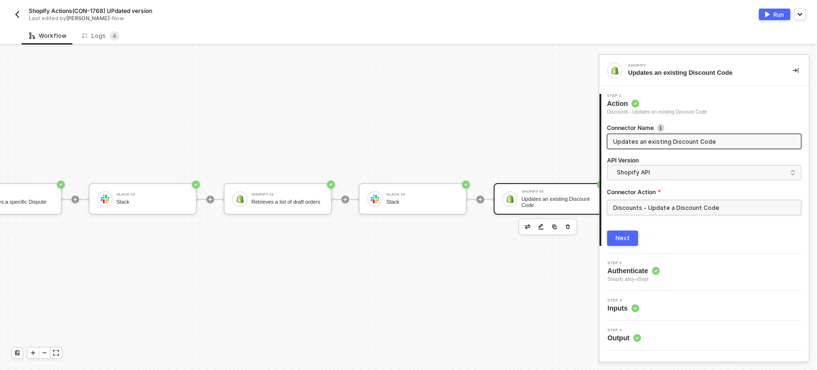
click at [641, 202] on input "Discounts - Update a Discount Code" at bounding box center [704, 207] width 194 height 15
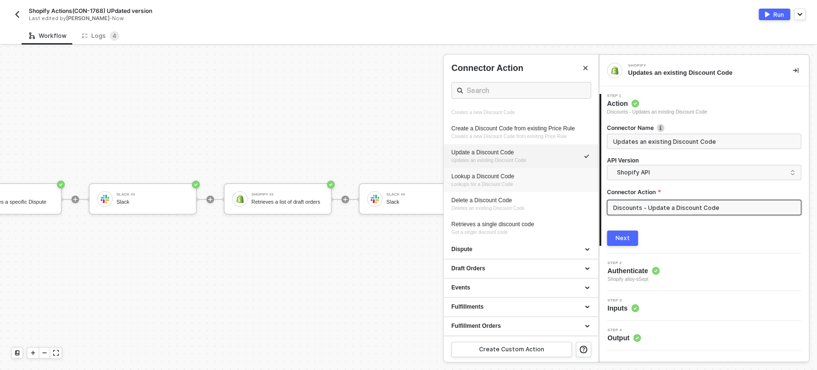
scroll to position [159, 0]
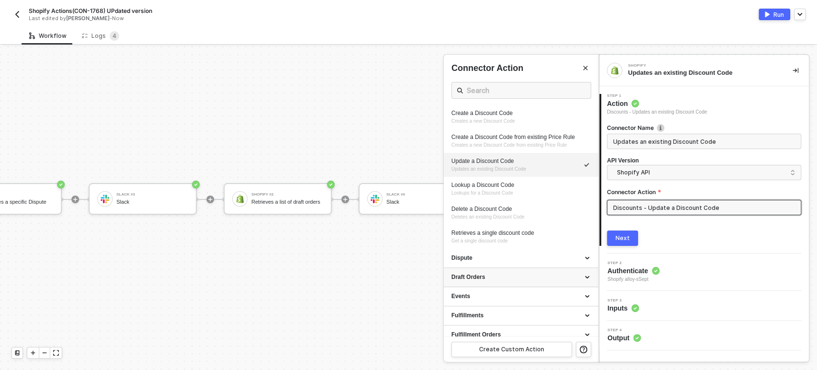
click at [470, 273] on div "Draft Orders" at bounding box center [520, 277] width 139 height 8
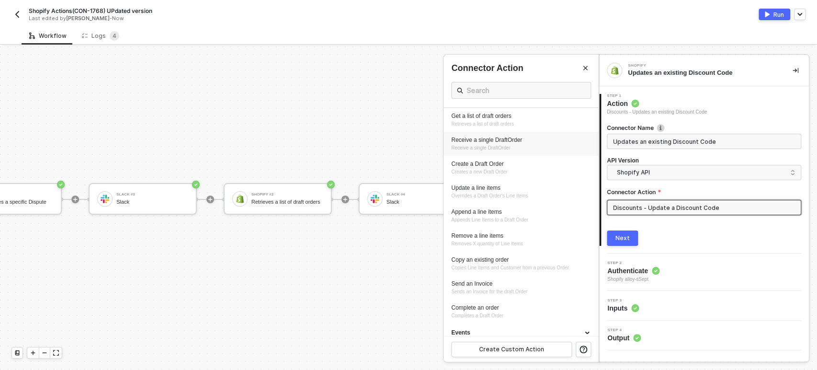
scroll to position [319, 0]
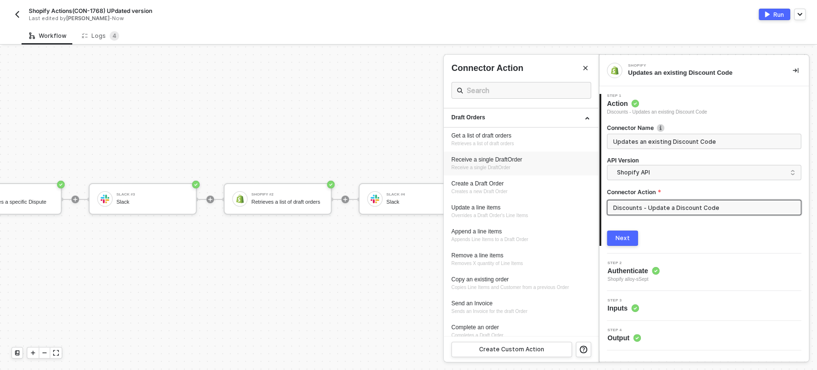
click at [509, 165] on span "Receive a single DraftOrder" at bounding box center [480, 167] width 59 height 5
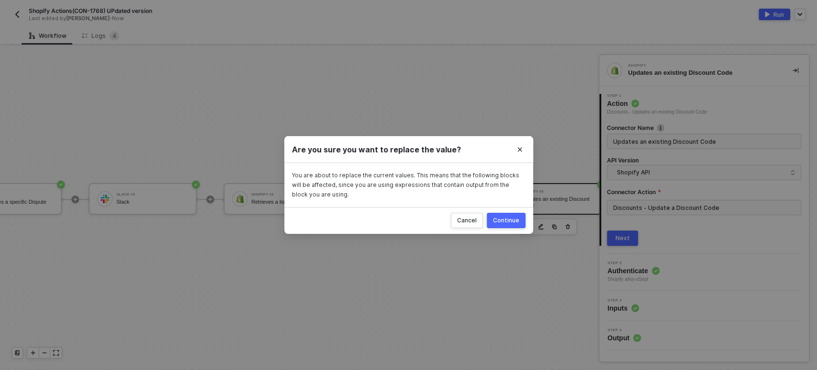
click at [513, 217] on div "Continue" at bounding box center [506, 220] width 26 height 8
type input "Receive a single DraftOrder"
type input "Draft Orders - Receive a single DraftOrder"
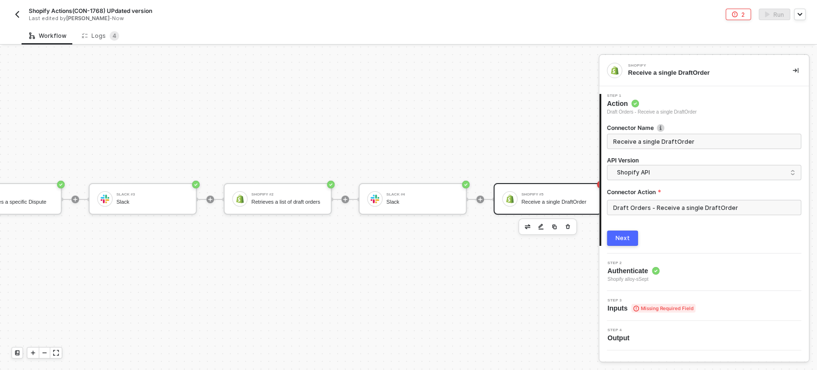
click at [630, 240] on button "Next" at bounding box center [622, 237] width 31 height 15
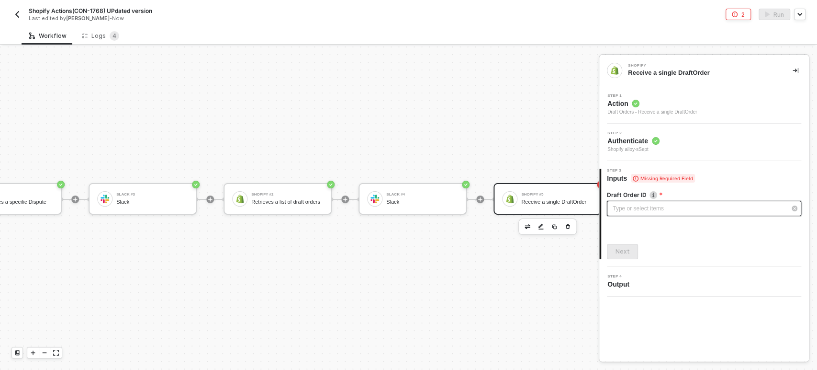
click at [628, 213] on div "Type or select items ﻿" at bounding box center [704, 208] width 194 height 15
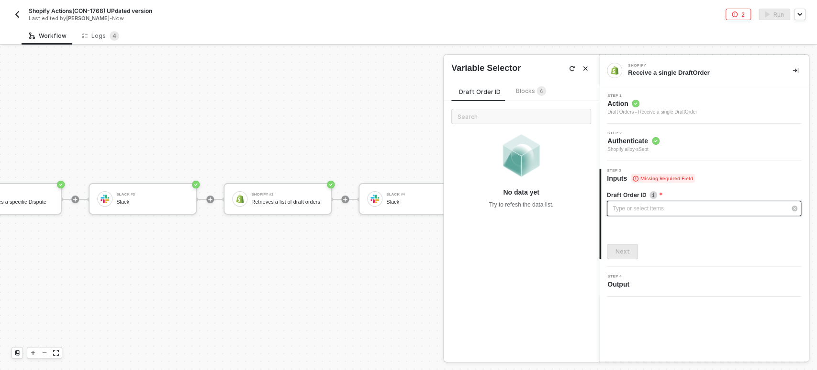
click at [627, 204] on div "Type or select items ﻿" at bounding box center [699, 208] width 173 height 9
click at [646, 206] on div "Type or select items ﻿" at bounding box center [699, 208] width 173 height 9
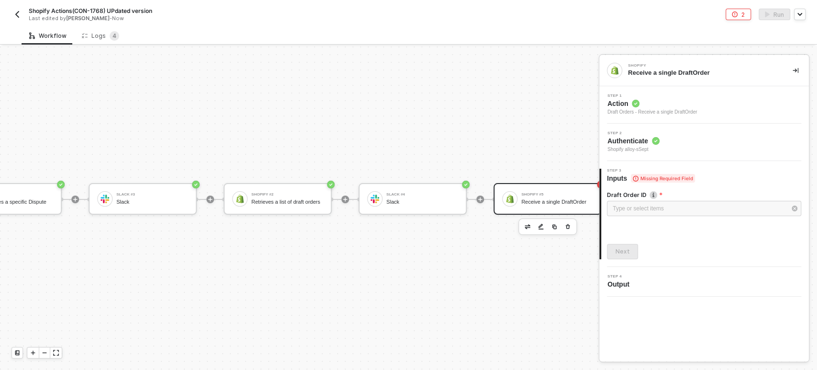
click at [620, 99] on span "Action" at bounding box center [653, 104] width 90 height 10
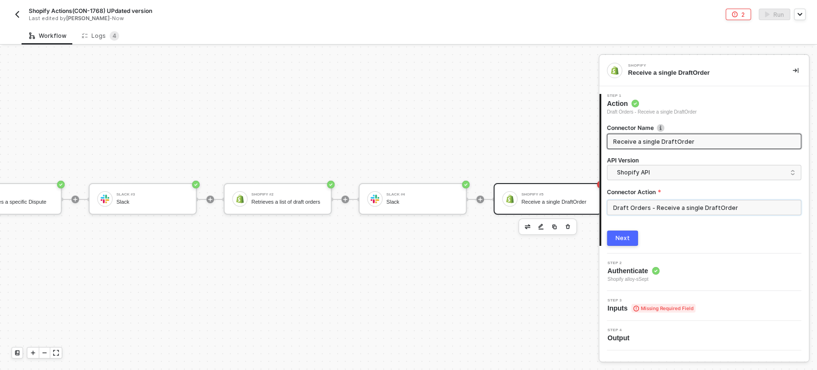
click at [691, 213] on input "Draft Orders - Receive a single DraftOrder" at bounding box center [704, 207] width 194 height 15
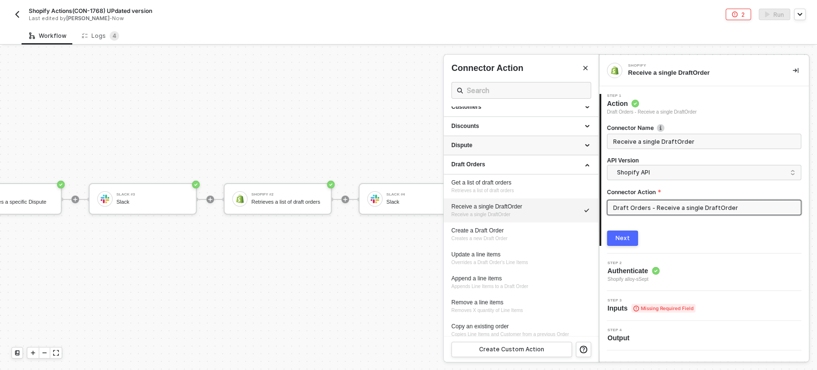
scroll to position [106, 0]
click at [509, 235] on div "Create a Draft Order Creates a new Draft Order" at bounding box center [520, 233] width 139 height 16
type input "Creates a new Draft Order"
type input "Draft Orders - Create a Draft Order"
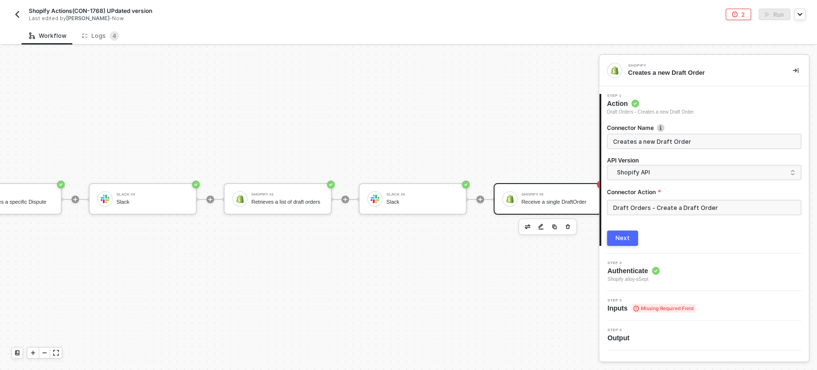
drag, startPoint x: 631, startPoint y: 237, endPoint x: 670, endPoint y: 233, distance: 38.5
click at [637, 237] on button "Next" at bounding box center [622, 237] width 31 height 15
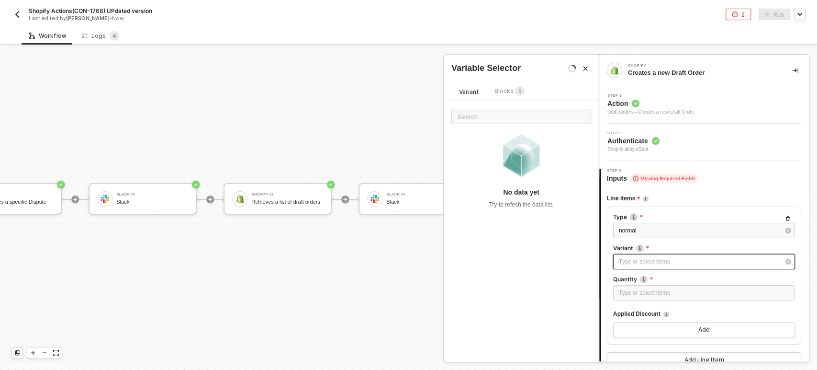
click at [661, 267] on div "Type or select items ﻿" at bounding box center [704, 261] width 182 height 15
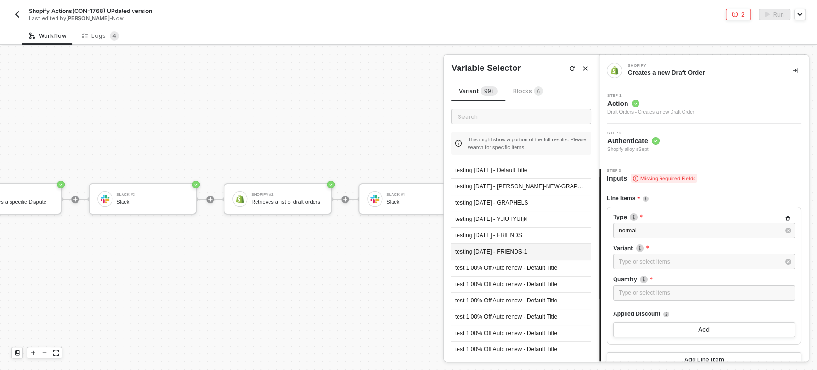
click at [491, 250] on div "testing [DATE] - FRIENDS-1" at bounding box center [521, 252] width 140 height 16
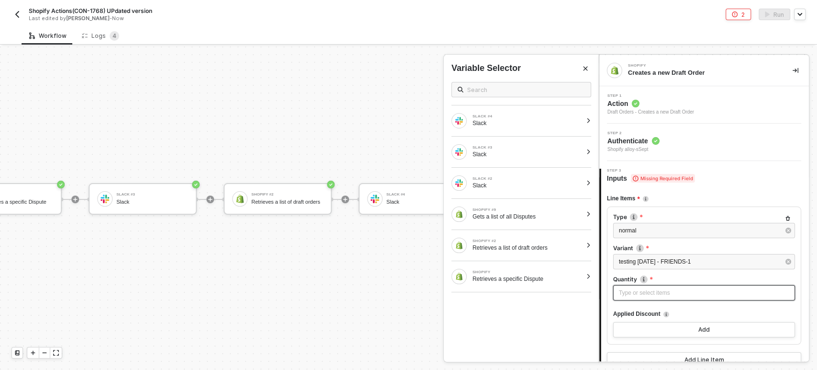
click at [643, 289] on div "Type or select items ﻿" at bounding box center [704, 292] width 170 height 9
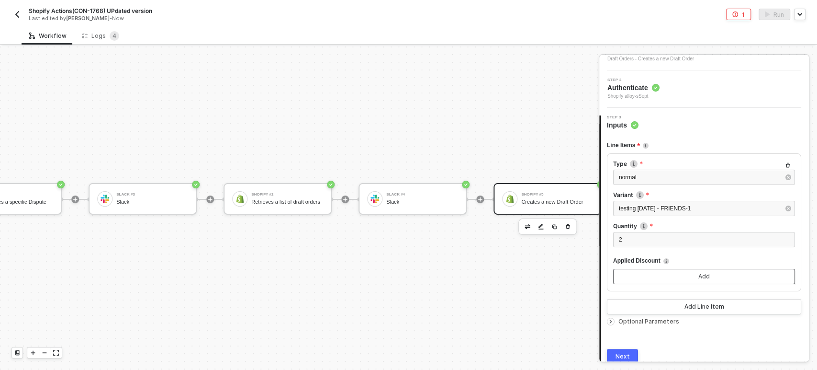
click at [699, 277] on div "Add" at bounding box center [704, 276] width 11 height 8
click at [671, 303] on div at bounding box center [704, 304] width 169 height 4
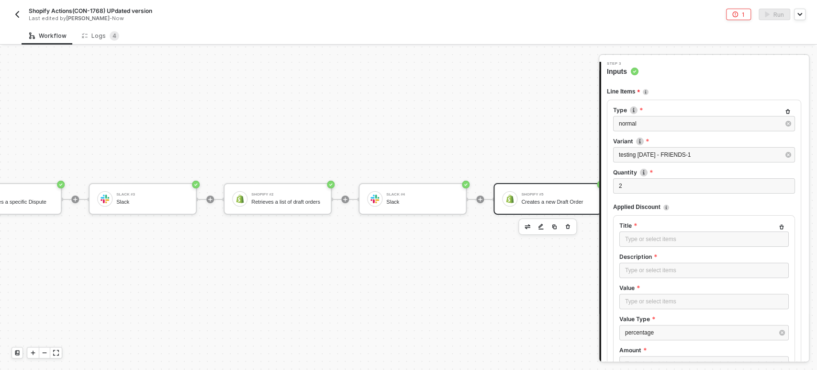
scroll to position [159, 0]
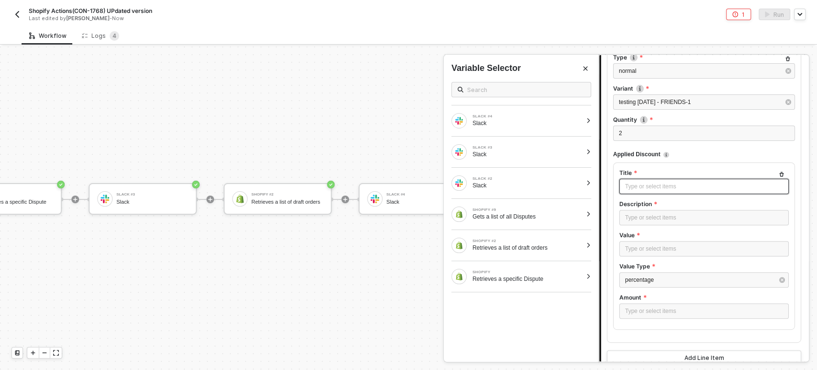
click at [647, 189] on div "Type or select items ﻿" at bounding box center [704, 186] width 158 height 9
click at [644, 217] on div "Type or select items ﻿" at bounding box center [704, 217] width 158 height 9
click at [651, 241] on div "Type or select items ﻿" at bounding box center [704, 248] width 169 height 15
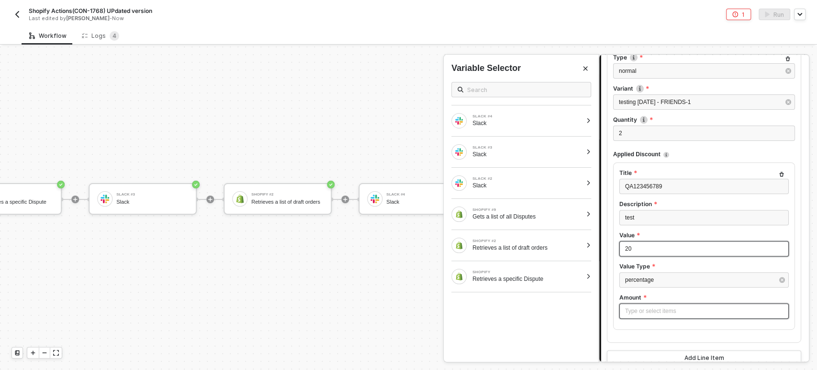
scroll to position [213, 0]
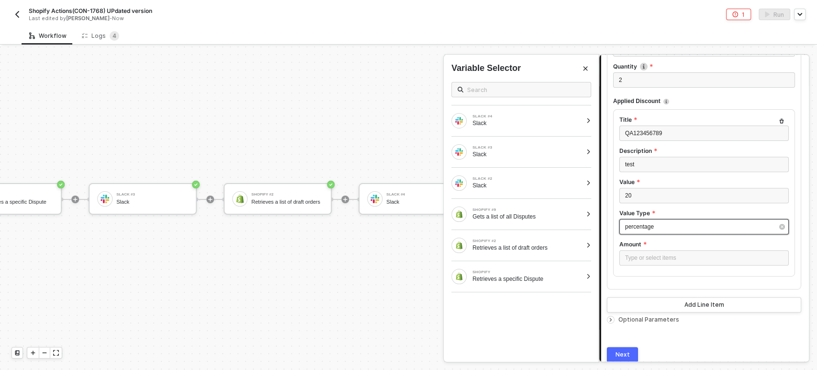
click at [649, 230] on div "percentage" at bounding box center [699, 226] width 148 height 9
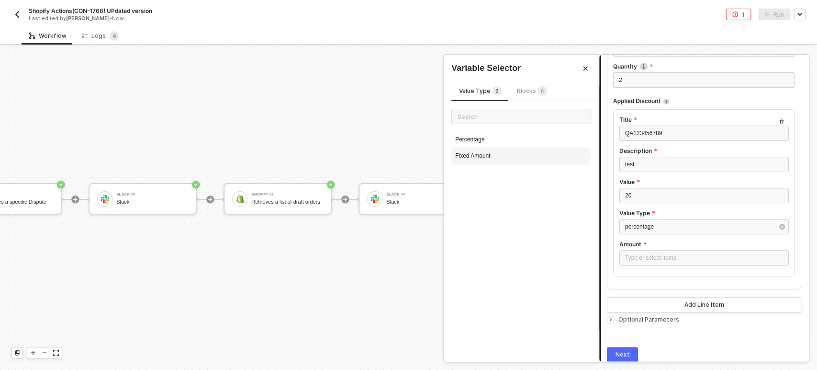
click at [522, 155] on div "Fixed Amount" at bounding box center [521, 156] width 140 height 16
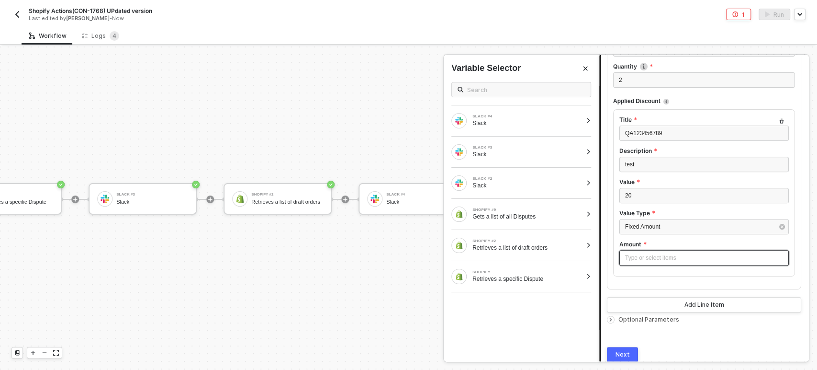
click at [652, 254] on div "Type or select items ﻿" at bounding box center [704, 257] width 158 height 9
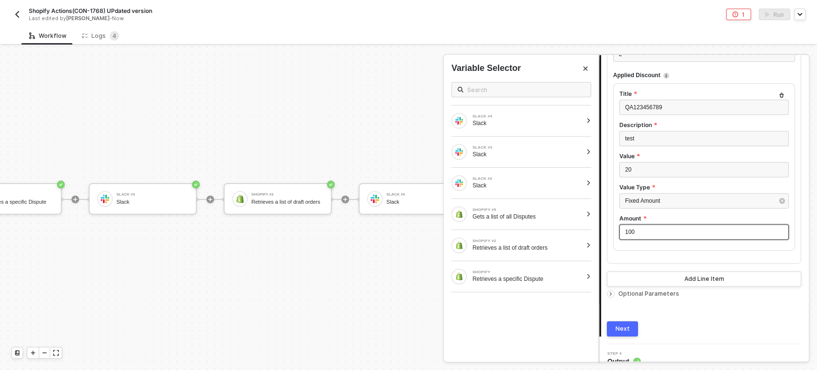
scroll to position [250, 0]
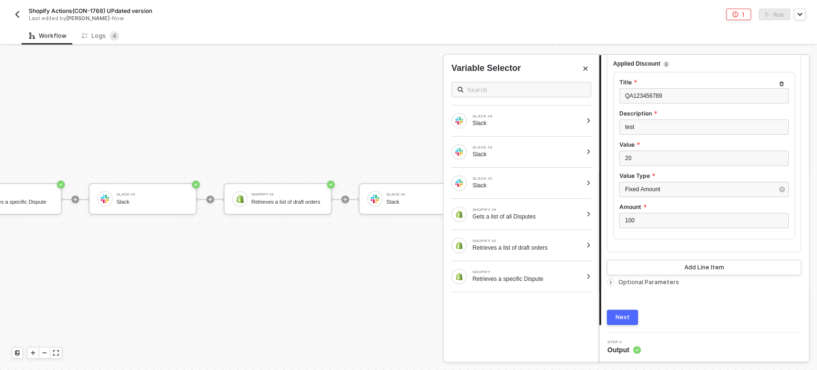
click at [642, 284] on div "Optional Parameters" at bounding box center [704, 282] width 194 height 11
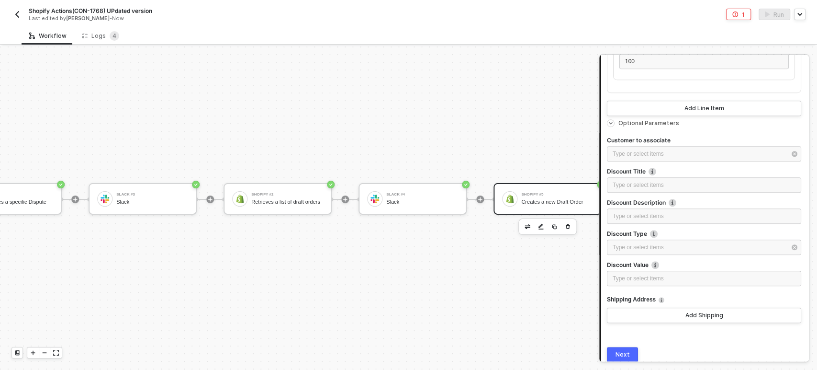
scroll to position [393, 0]
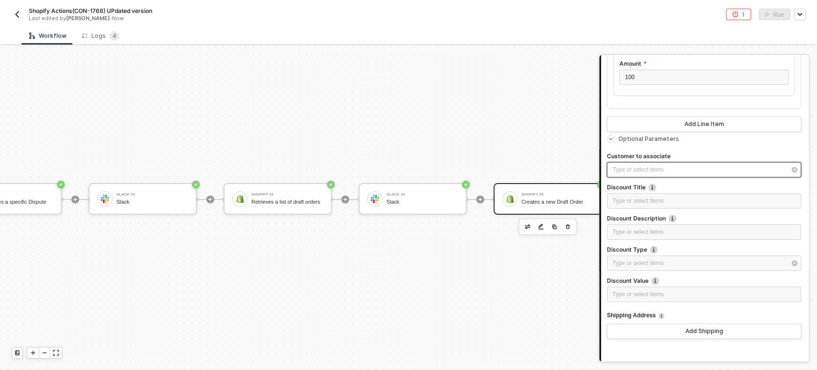
click at [642, 168] on div "Type or select items ﻿" at bounding box center [699, 169] width 173 height 9
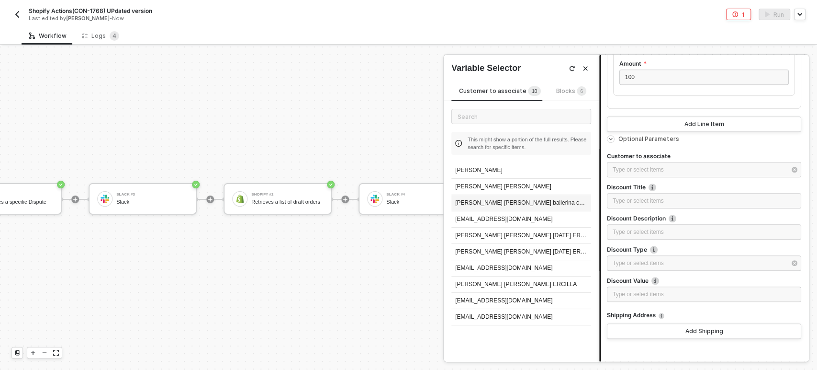
click at [496, 205] on div "[PERSON_NAME] [PERSON_NAME] ballerina cappucina" at bounding box center [521, 203] width 140 height 16
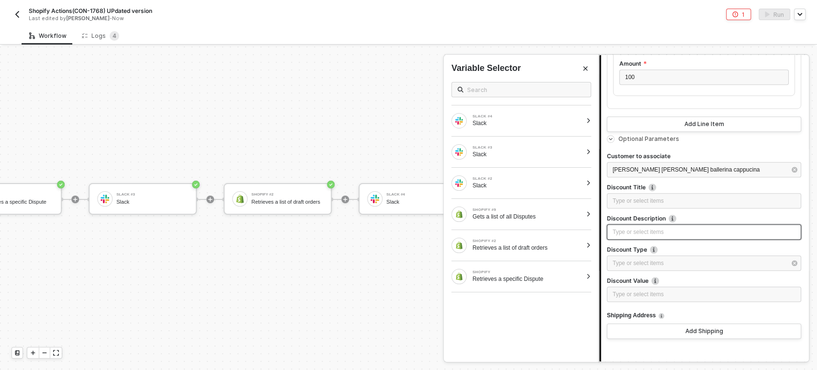
click at [630, 228] on div "Type or select items ﻿" at bounding box center [704, 231] width 183 height 9
click at [633, 260] on div "Type or select items ﻿" at bounding box center [699, 263] width 173 height 9
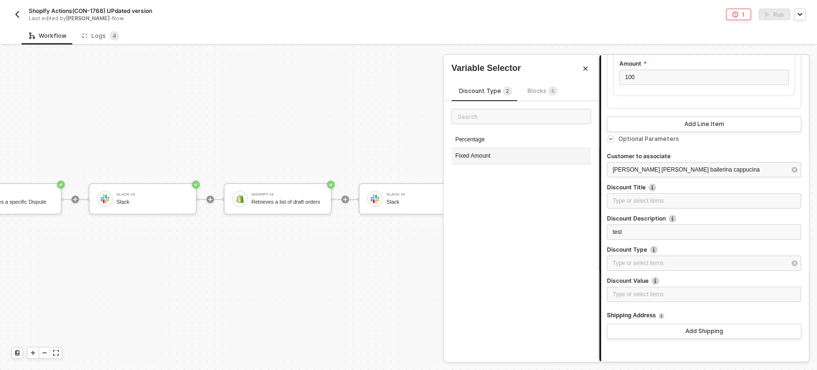
click at [513, 160] on div "Fixed Amount" at bounding box center [521, 156] width 140 height 16
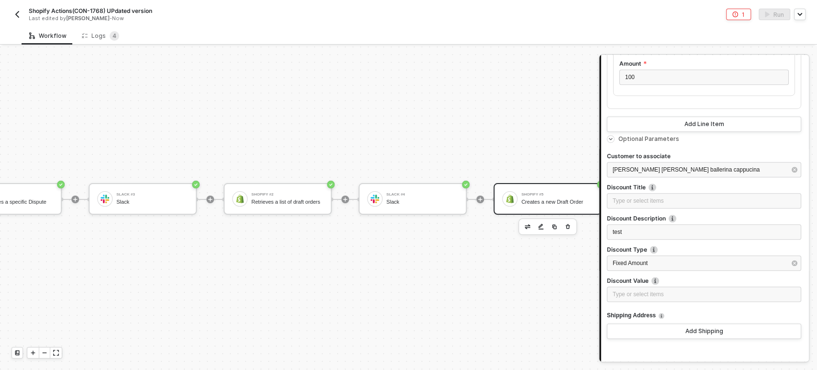
click at [663, 302] on div "Type or select items ﻿" at bounding box center [704, 294] width 194 height 17
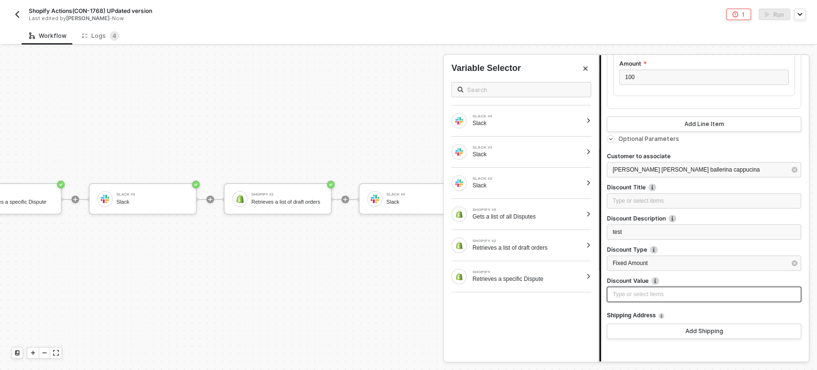
click at [662, 293] on div "Type or select items ﻿" at bounding box center [704, 294] width 183 height 9
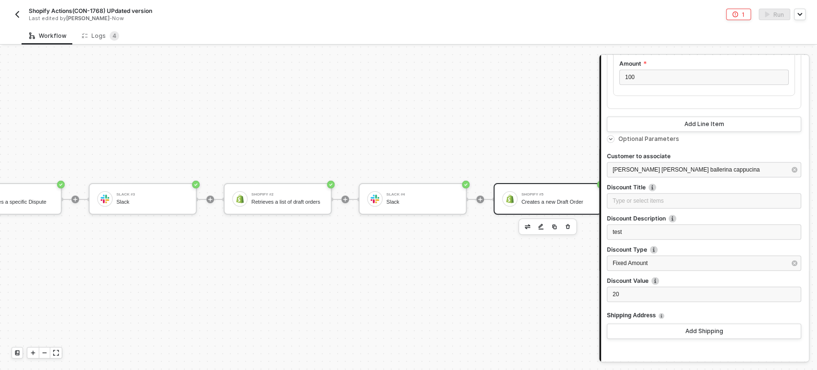
click at [644, 312] on span "Shipping Address" at bounding box center [631, 315] width 49 height 12
click at [689, 322] on div "Shipping Address" at bounding box center [704, 315] width 194 height 16
click at [689, 327] on div "Add Shipping" at bounding box center [705, 331] width 38 height 8
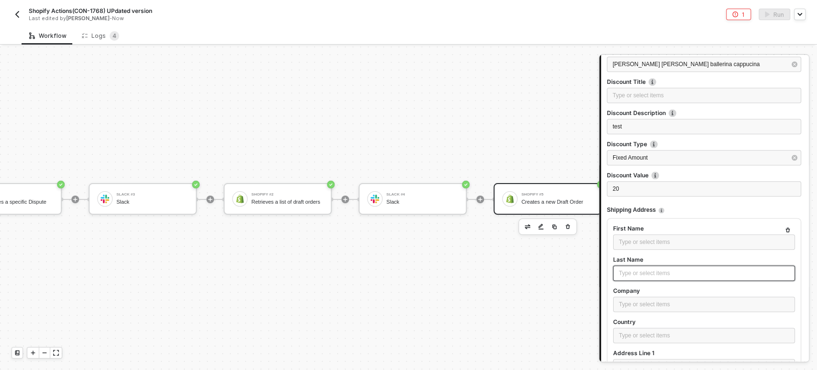
scroll to position [499, 0]
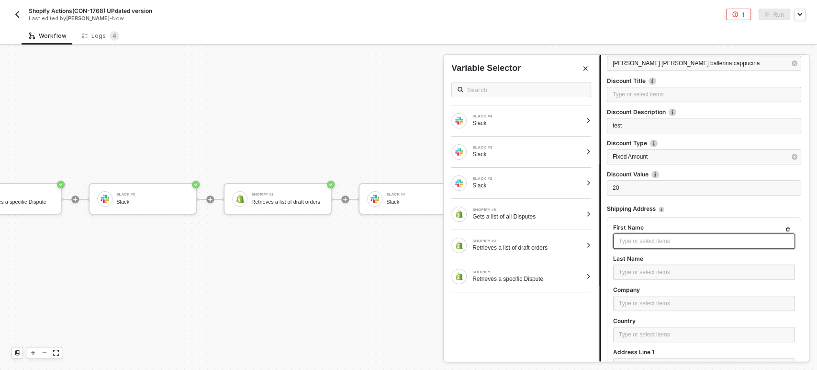
click at [644, 237] on div "Type or select items ﻿" at bounding box center [704, 241] width 170 height 9
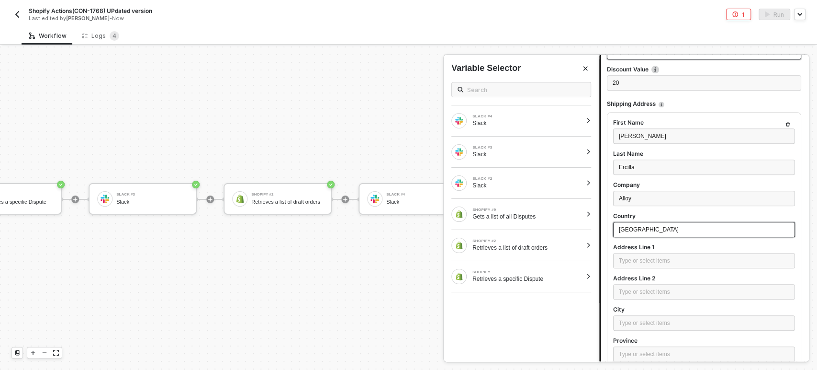
scroll to position [606, 0]
click at [697, 257] on div "Type or select items ﻿" at bounding box center [704, 259] width 170 height 9
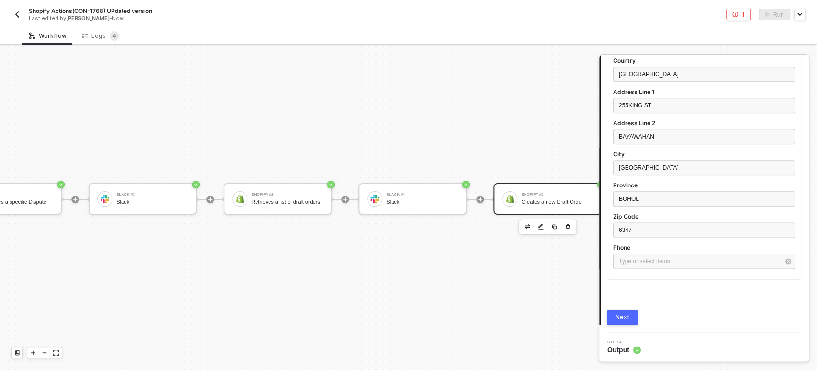
click at [631, 316] on button "Next" at bounding box center [622, 316] width 31 height 15
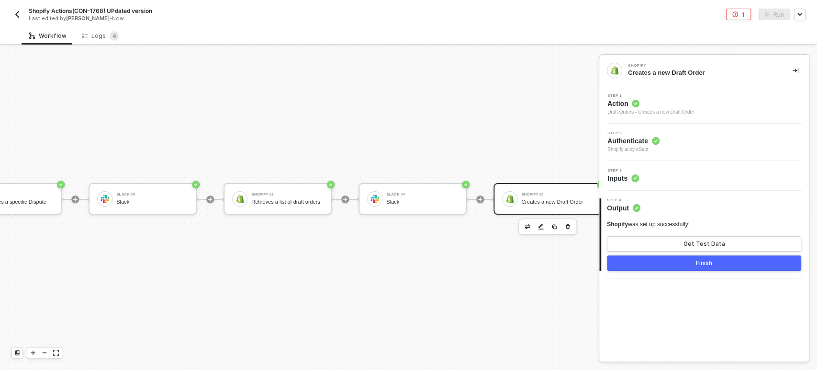
scroll to position [0, 0]
click at [671, 238] on button "Get Test Data" at bounding box center [704, 243] width 194 height 15
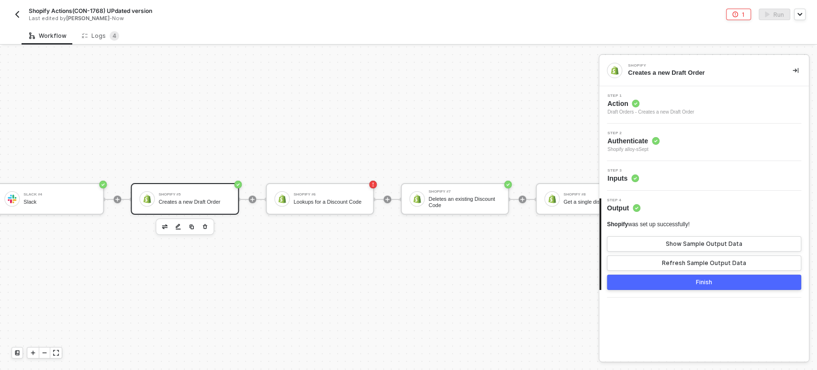
scroll to position [26, 830]
click at [676, 262] on div "Refresh Sample Output Data" at bounding box center [704, 263] width 84 height 8
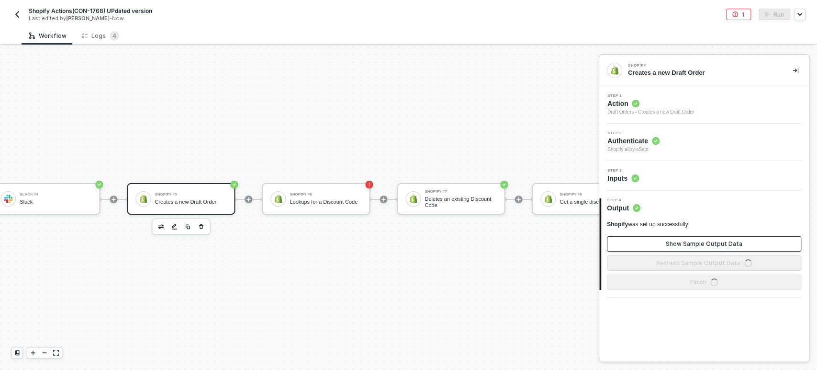
click at [681, 238] on button "Show Sample Output Data" at bounding box center [704, 243] width 194 height 15
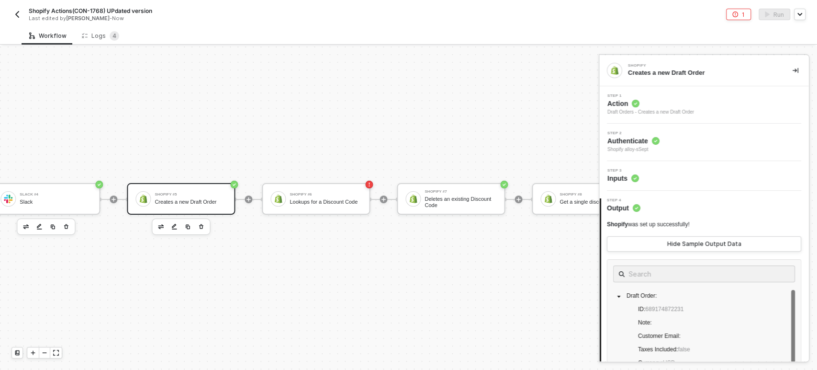
click at [50, 222] on button "button" at bounding box center [52, 226] width 11 height 11
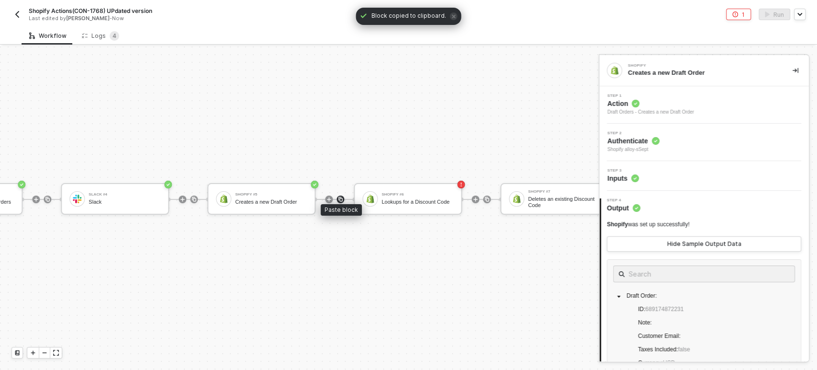
click at [338, 196] on img at bounding box center [341, 199] width 6 height 6
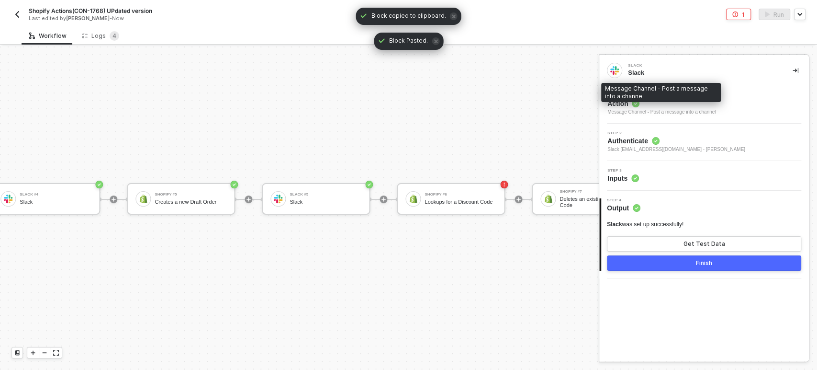
click at [637, 114] on div "Message Channel - Post a message into a channel" at bounding box center [662, 112] width 108 height 8
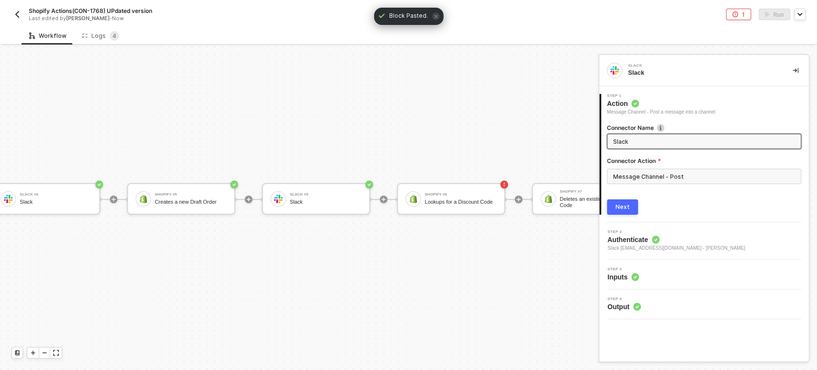
click at [621, 282] on div "3 Step 3 Inputs" at bounding box center [704, 274] width 210 height 30
click at [620, 279] on span "Inputs" at bounding box center [624, 277] width 32 height 10
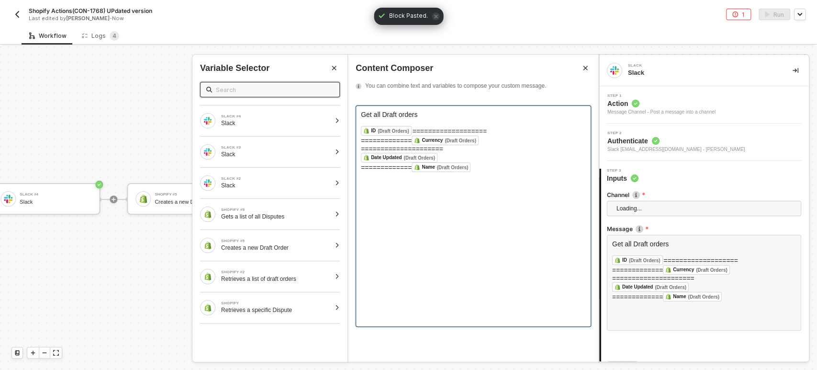
click at [522, 189] on div "Get all Draft orders ﻿ ﻿ ID (Draft Orders) ﻿ =================== ============= …" at bounding box center [474, 215] width 236 height 221
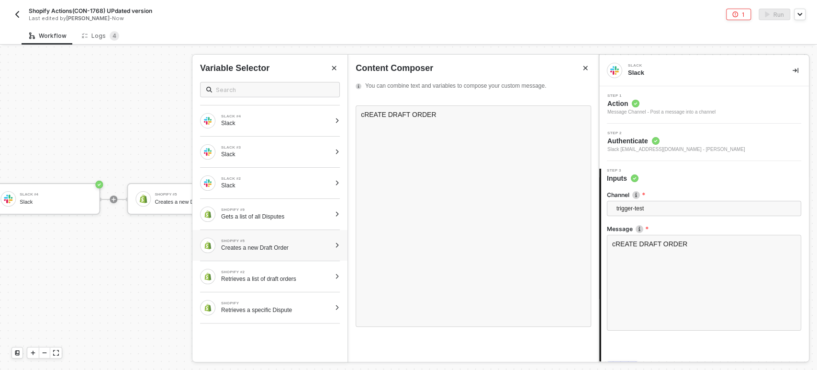
click at [294, 242] on div "SHOPIFY #5 Creates a new Draft Order" at bounding box center [276, 245] width 110 height 12
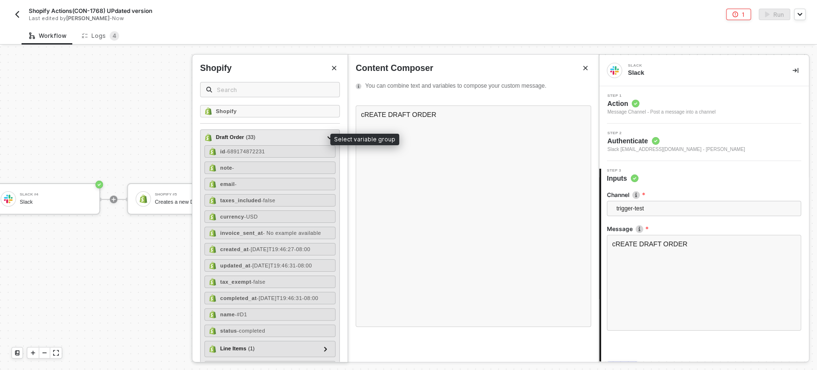
click at [229, 134] on div "Draft Order ( 33 )" at bounding box center [235, 137] width 39 height 8
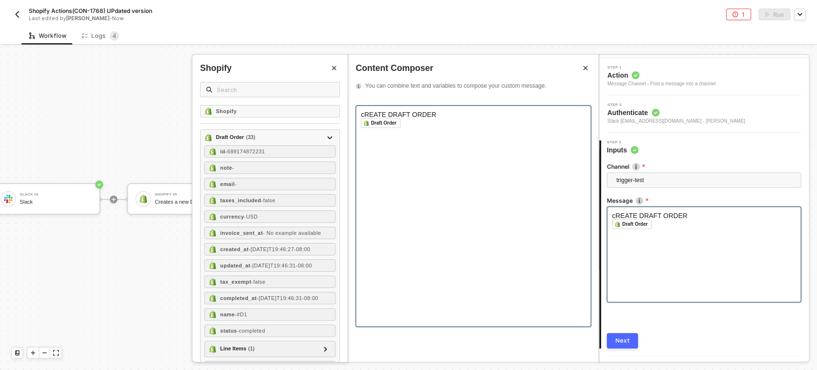
scroll to position [52, 0]
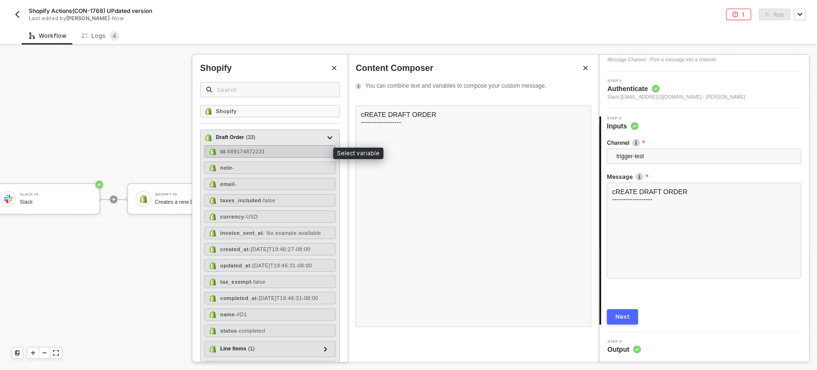
click at [288, 148] on div "id - 689174872231" at bounding box center [269, 151] width 131 height 12
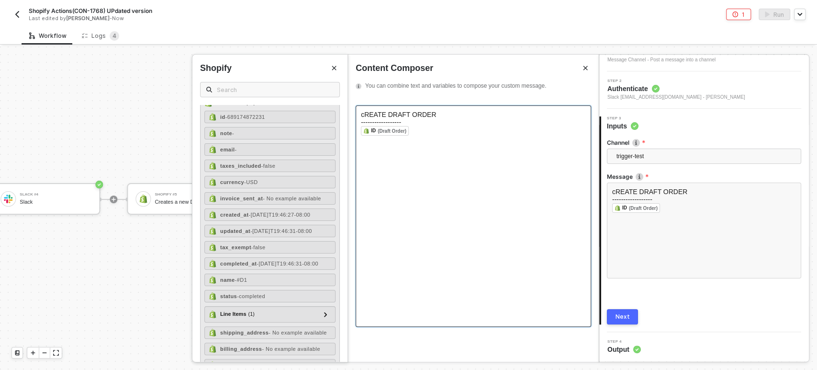
scroll to position [53, 0]
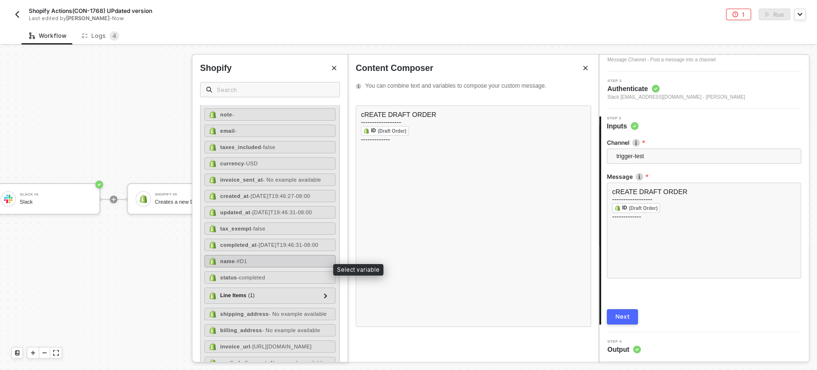
click at [262, 263] on div "name - #D1" at bounding box center [269, 261] width 131 height 12
click at [256, 280] on span "- completed" at bounding box center [251, 277] width 28 height 6
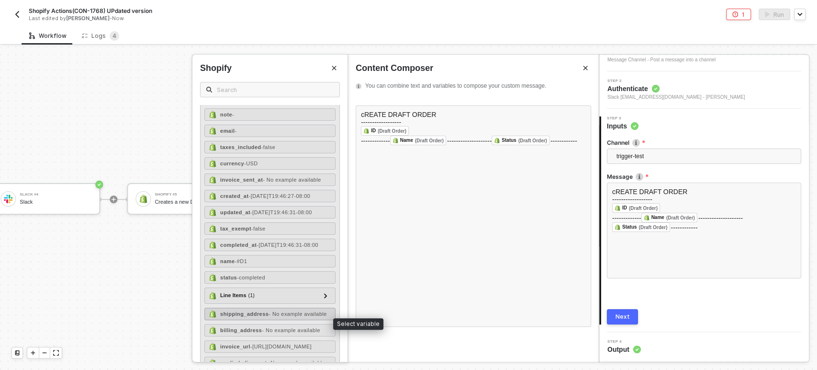
click at [258, 316] on div "shipping_address - No example available" at bounding box center [273, 314] width 107 height 6
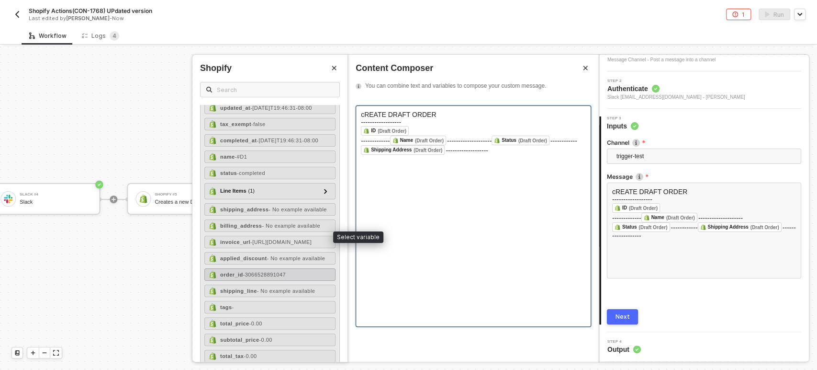
scroll to position [159, 0]
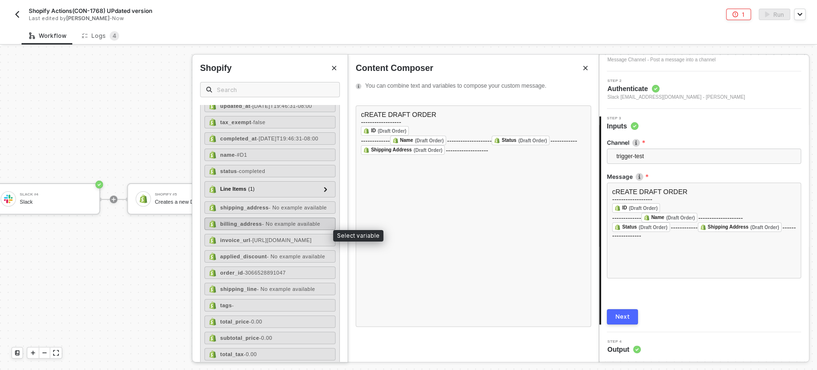
click at [268, 226] on span "- No example available" at bounding box center [291, 224] width 58 height 6
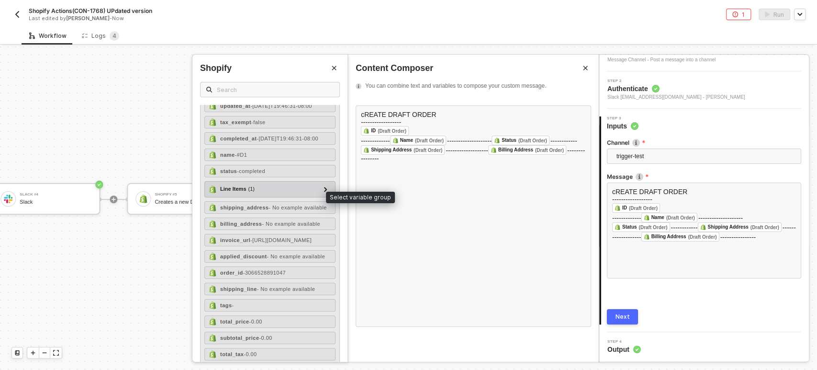
click at [248, 193] on span "( 1 )" at bounding box center [251, 189] width 6 height 8
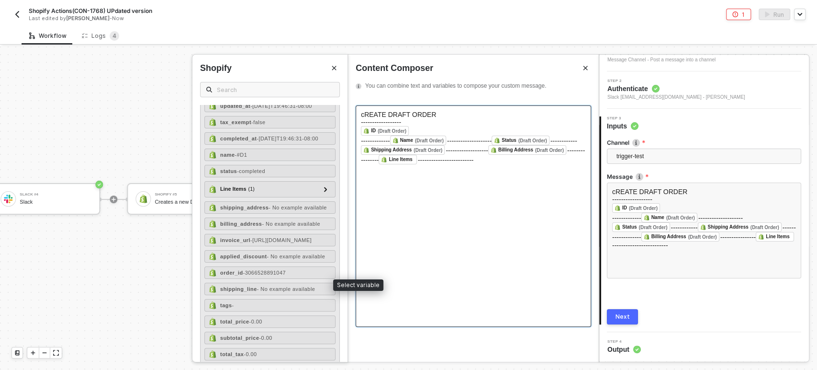
scroll to position [266, 0]
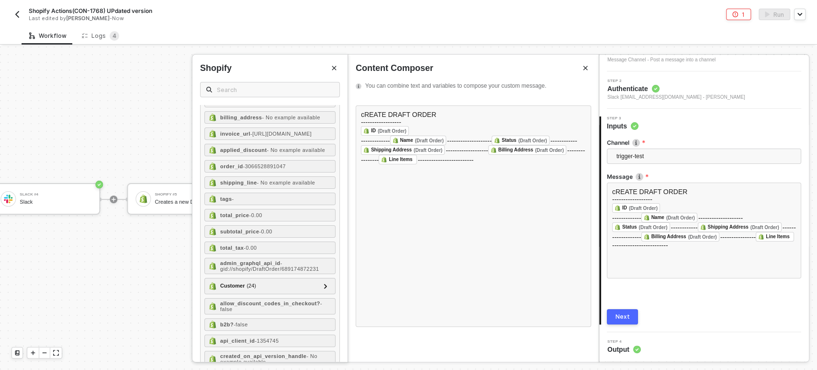
click at [607, 313] on button "Next" at bounding box center [622, 316] width 31 height 15
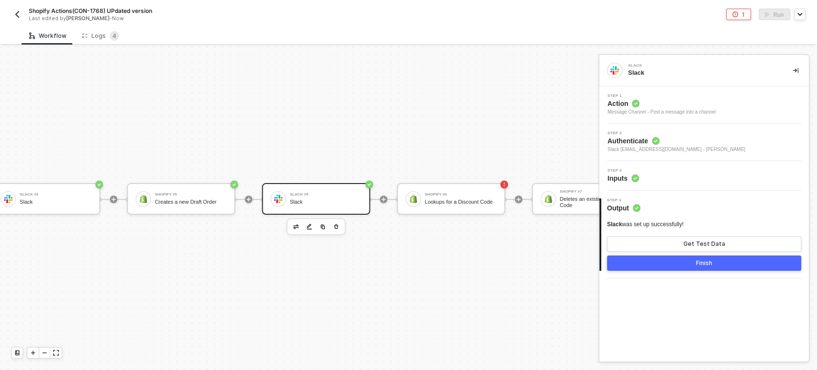
scroll to position [0, 0]
click at [667, 252] on div "Slack was set up successfully! Get Test Data Finish" at bounding box center [704, 245] width 194 height 50
click at [670, 246] on button "Get Test Data" at bounding box center [704, 243] width 194 height 15
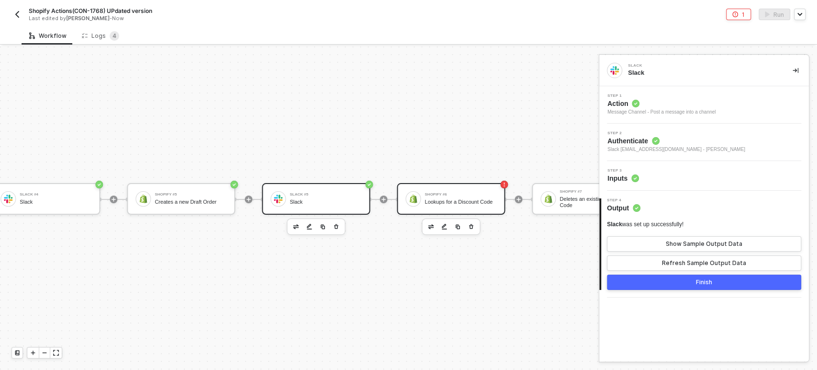
click at [447, 190] on div "Shopify #6 Lookups for a Discount Code" at bounding box center [461, 199] width 72 height 18
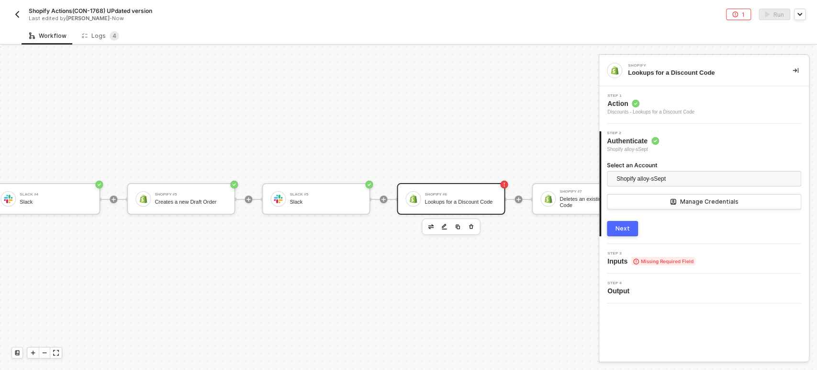
click at [632, 101] on circle at bounding box center [635, 103] width 7 height 7
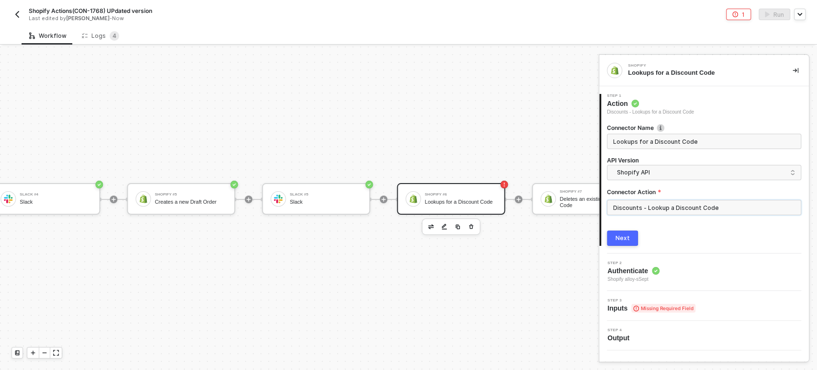
click at [699, 208] on input "Discounts - Lookup a Discount Code" at bounding box center [704, 207] width 194 height 15
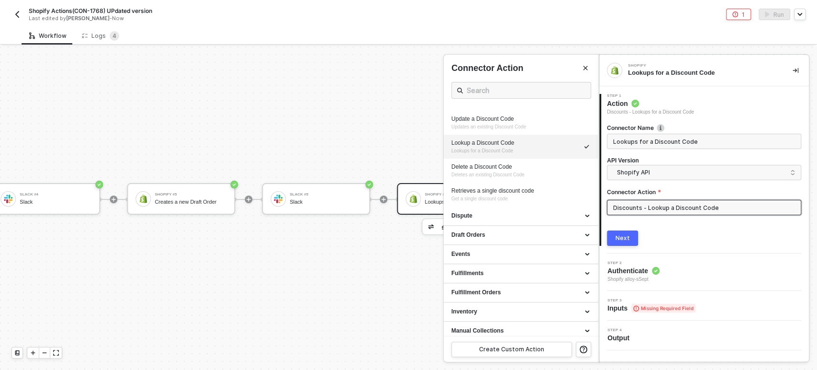
scroll to position [213, 0]
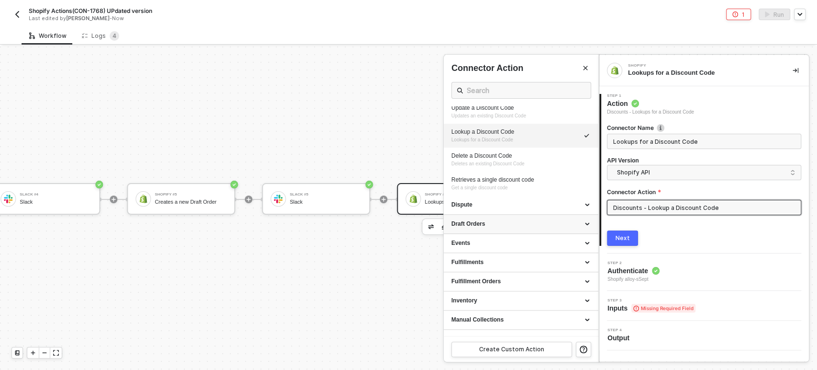
click at [494, 225] on div "Draft Orders" at bounding box center [520, 224] width 139 height 8
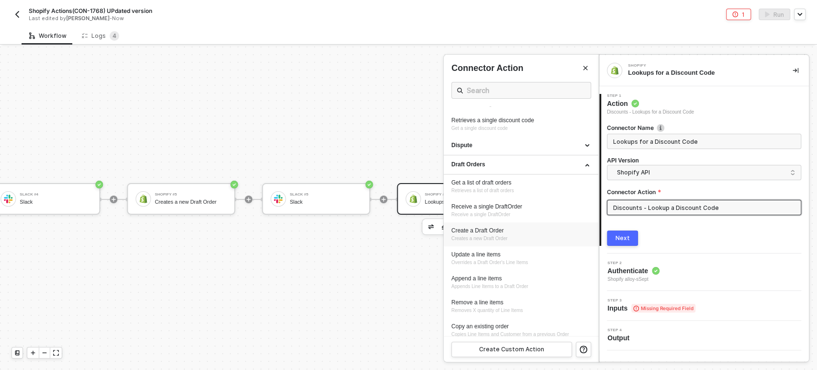
scroll to position [266, 0]
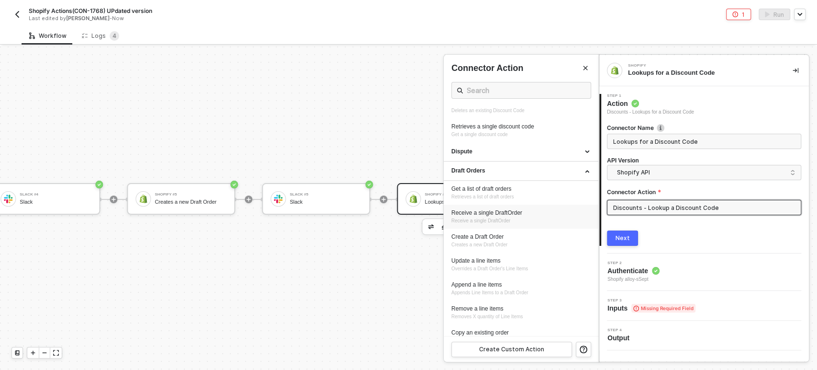
drag, startPoint x: 486, startPoint y: 218, endPoint x: 659, endPoint y: 217, distance: 172.8
click at [486, 218] on span "Receive a single DraftOrder" at bounding box center [480, 220] width 59 height 5
type input "Receive a single DraftOrder"
type input "Draft Orders - Receive a single DraftOrder"
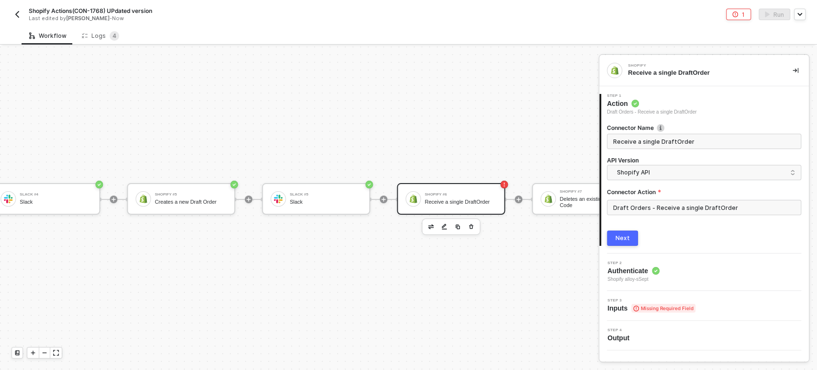
click at [627, 248] on div "1 Step 1 Action Draft Orders - Receive a single DraftOrder Connector Name Recei…" at bounding box center [704, 169] width 210 height 167
click at [630, 240] on button "Next" at bounding box center [622, 237] width 31 height 15
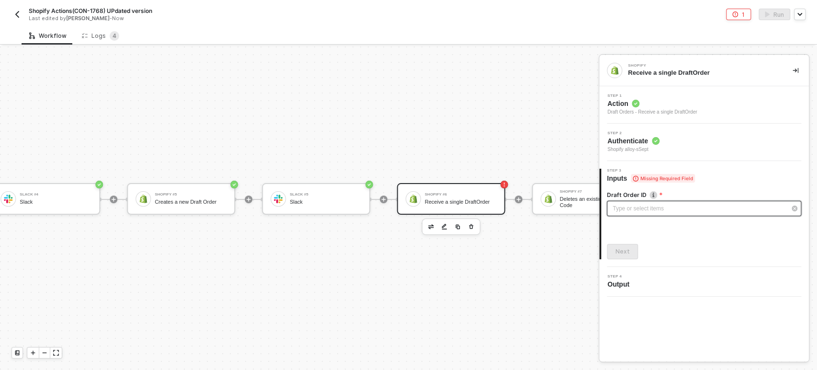
click at [644, 211] on div "Type or select items ﻿" at bounding box center [699, 208] width 173 height 9
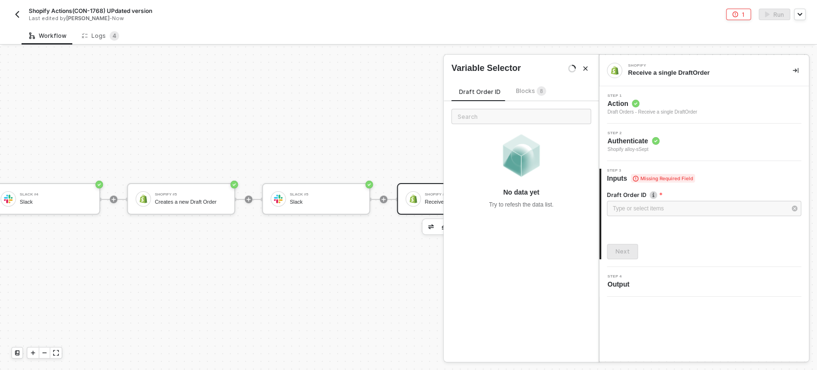
click at [540, 90] on span "8" at bounding box center [541, 91] width 3 height 5
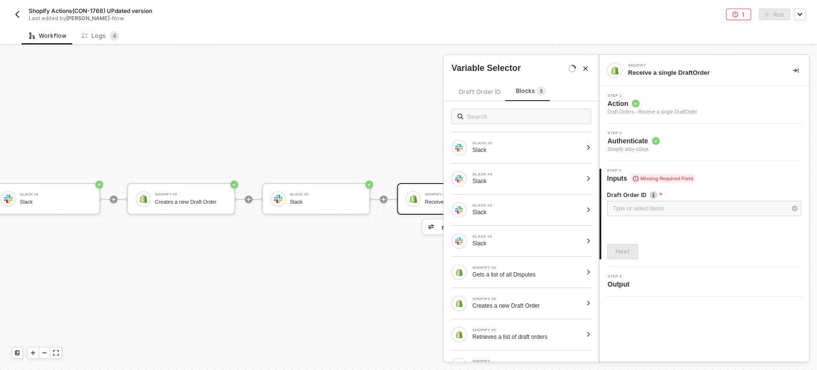
click at [486, 95] on div "Draft Order ID" at bounding box center [480, 92] width 42 height 8
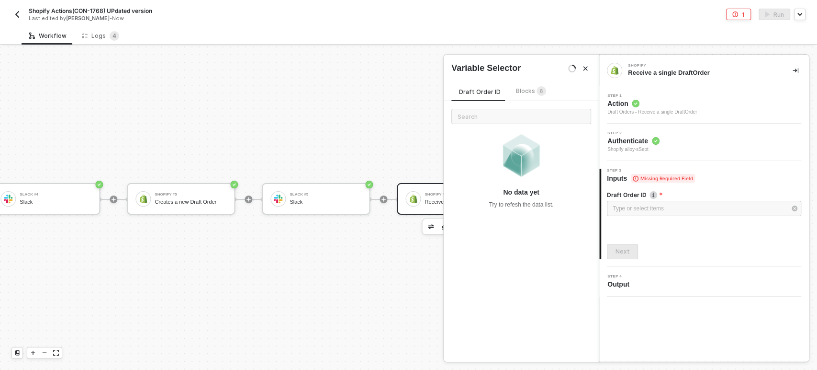
click at [529, 99] on div "Draft Order ID Blocks 8" at bounding box center [502, 93] width 102 height 15
click at [530, 91] on span "Blocks 8" at bounding box center [531, 90] width 30 height 7
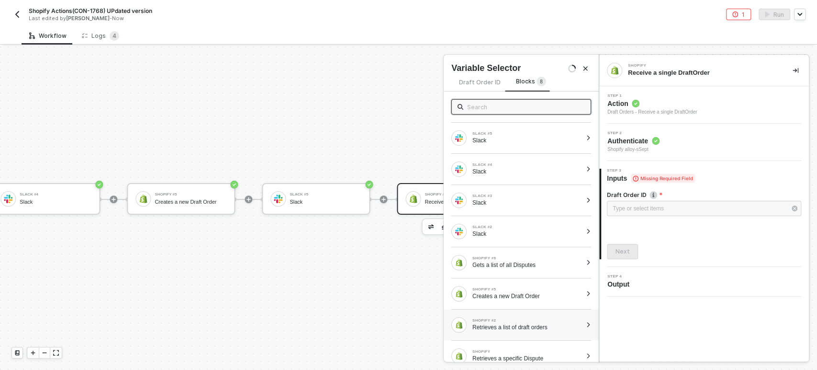
scroll to position [19, 0]
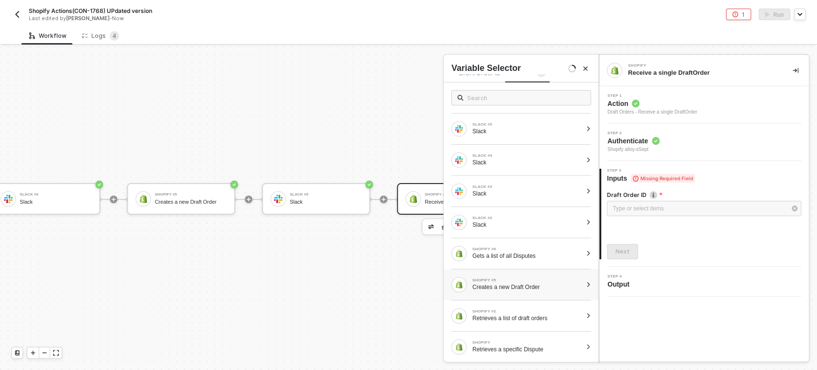
click at [524, 283] on div "Creates a new Draft Order" at bounding box center [528, 287] width 110 height 8
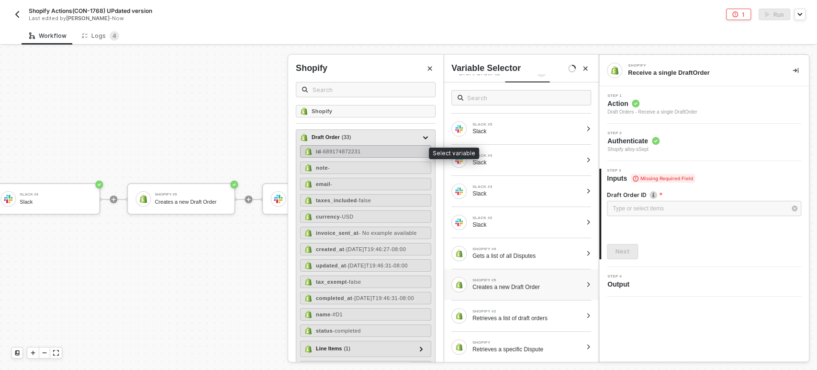
click at [360, 153] on span "- 689174872231" at bounding box center [341, 151] width 40 height 6
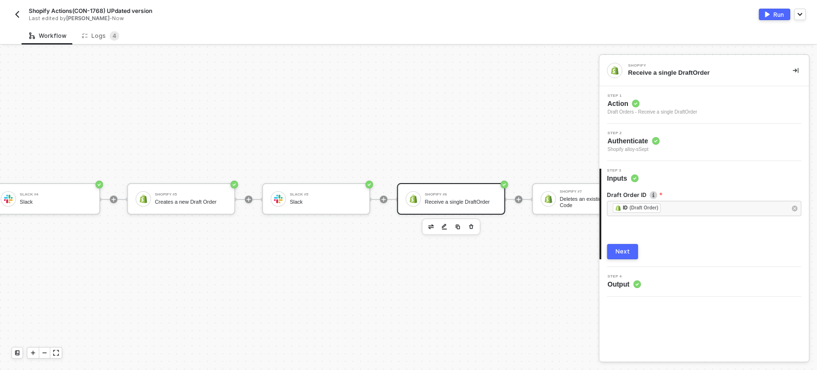
click at [628, 252] on div "Next" at bounding box center [623, 252] width 14 height 8
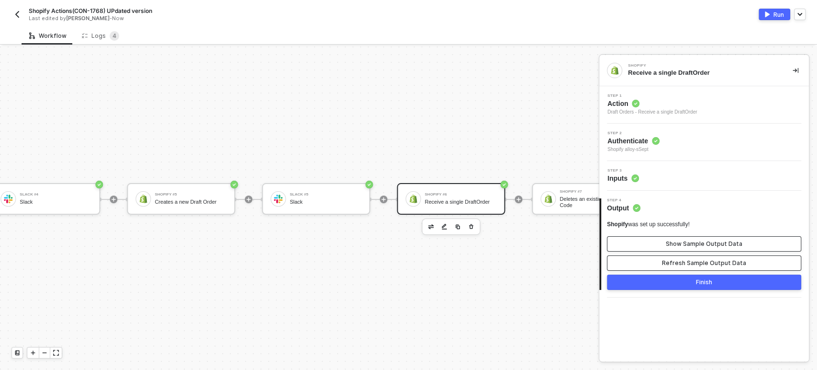
drag, startPoint x: 674, startPoint y: 260, endPoint x: 677, endPoint y: 247, distance: 13.2
click at [674, 259] on div "Refresh Sample Output Data" at bounding box center [704, 263] width 84 height 8
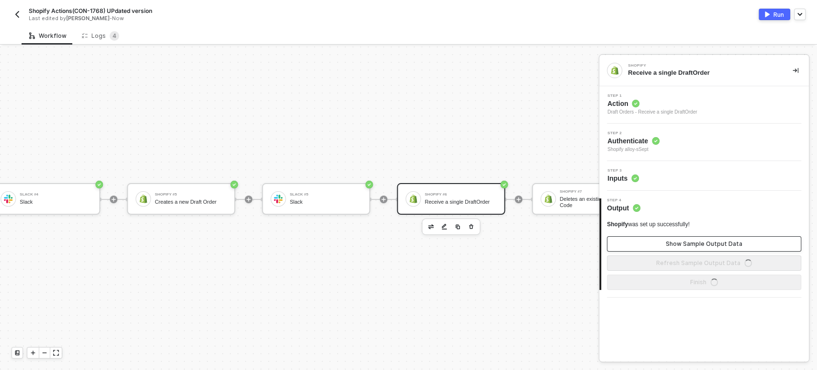
click at [677, 240] on div "Show Sample Output Data" at bounding box center [704, 244] width 77 height 8
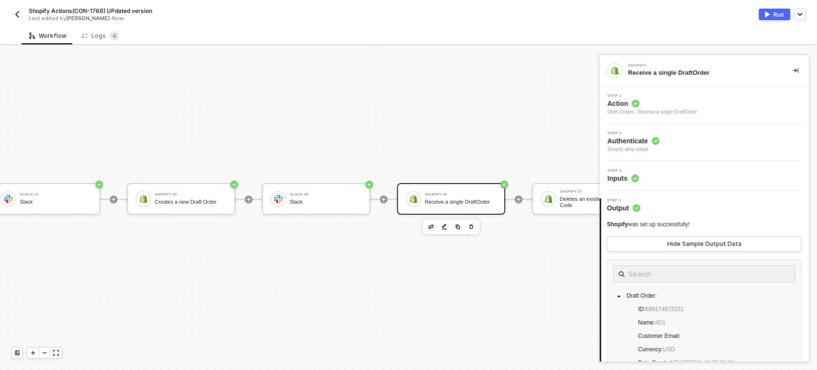
click at [455, 264] on div "Manual Workflow Start workflow Shopify #9 Gets a list of all Disputes Slack #2 …" at bounding box center [48, 199] width 1757 height 341
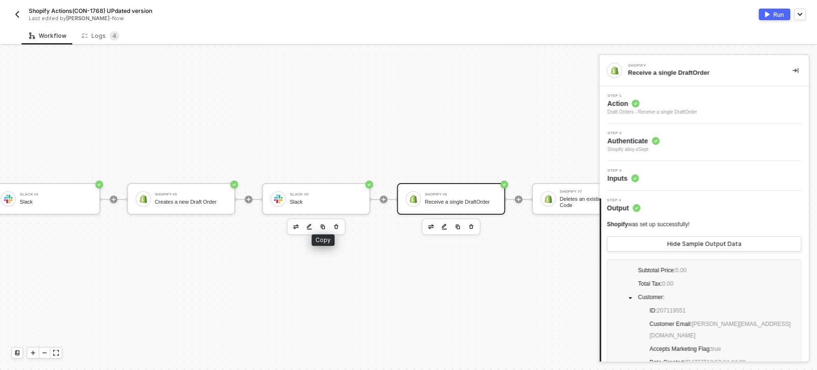
click at [320, 224] on img "button" at bounding box center [323, 227] width 6 height 6
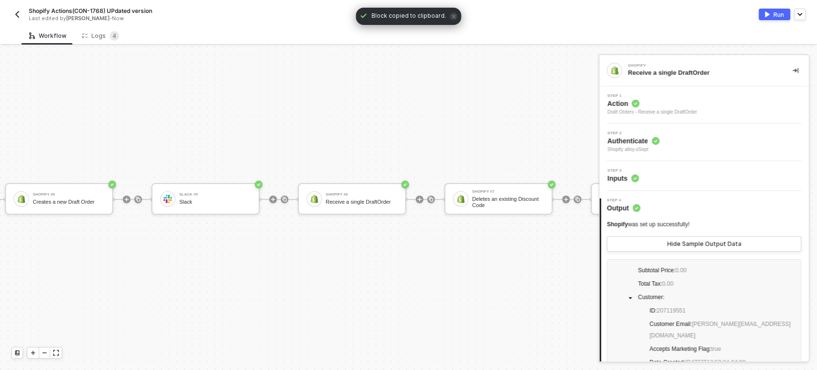
scroll to position [26, 1041]
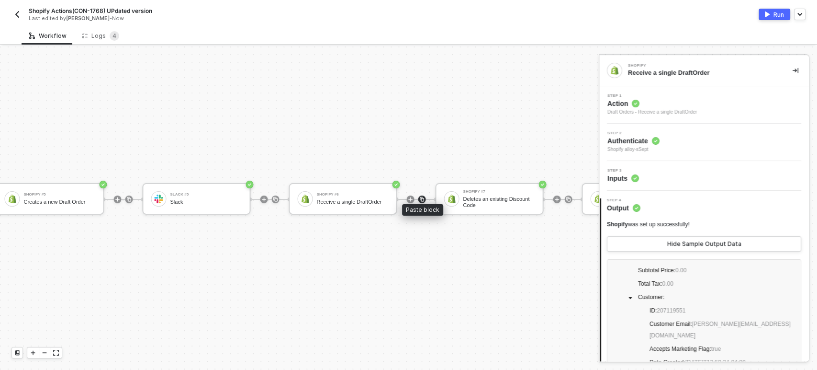
click at [422, 196] on img at bounding box center [422, 199] width 6 height 6
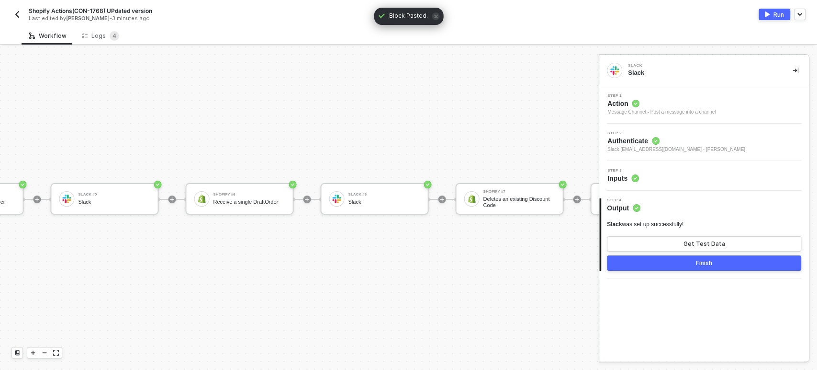
click at [624, 174] on span "Inputs" at bounding box center [624, 178] width 32 height 10
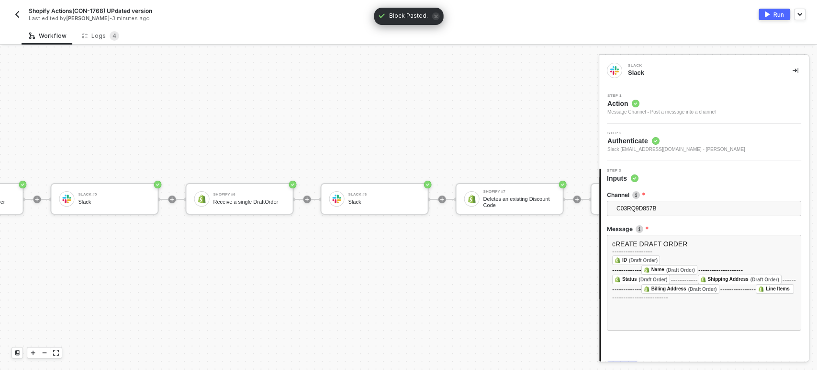
click at [632, 101] on circle at bounding box center [636, 104] width 8 height 8
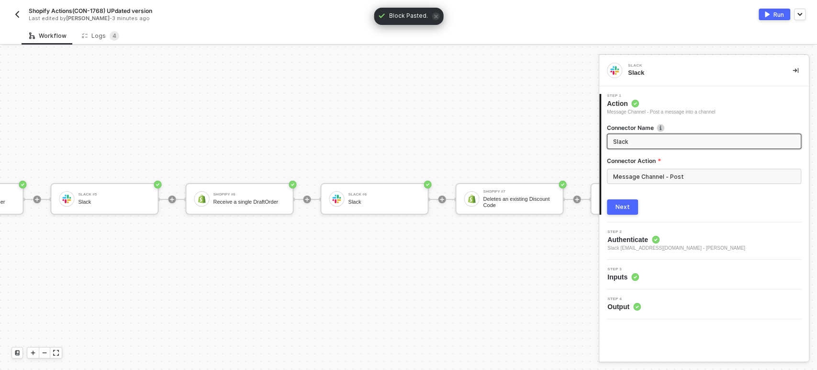
click at [626, 201] on button "Next" at bounding box center [622, 206] width 31 height 15
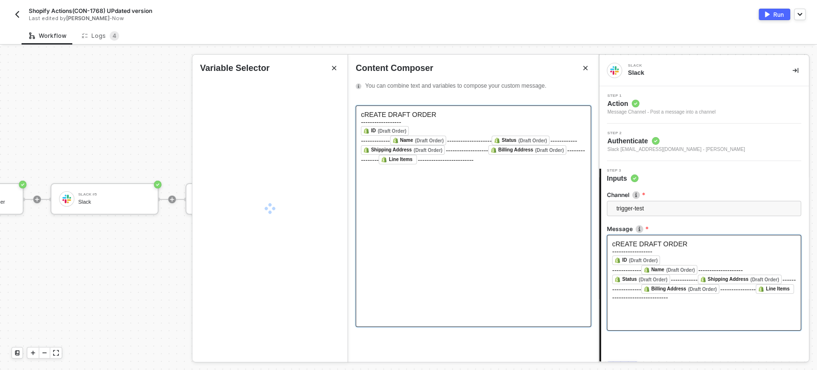
click at [372, 112] on span "cREATE DRAFT ORDER" at bounding box center [398, 115] width 75 height 8
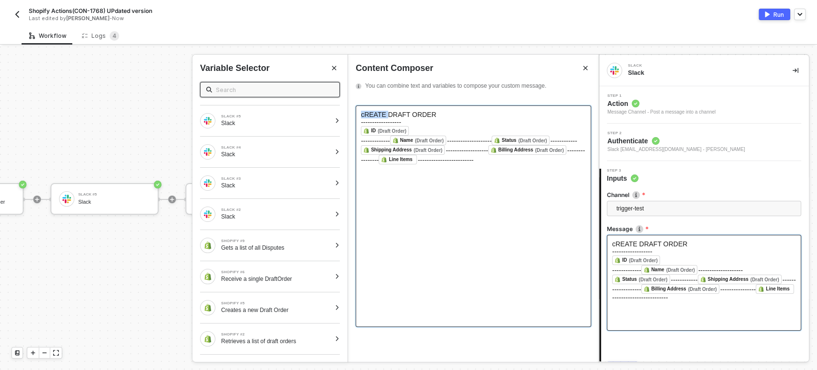
click at [372, 112] on span "cREATE DRAFT ORDER" at bounding box center [398, 115] width 75 height 8
click at [563, 164] on div "------------- Name (Draft Order) ﻿ -------------------- Status (Draft Order) ﻿ …" at bounding box center [473, 149] width 225 height 29
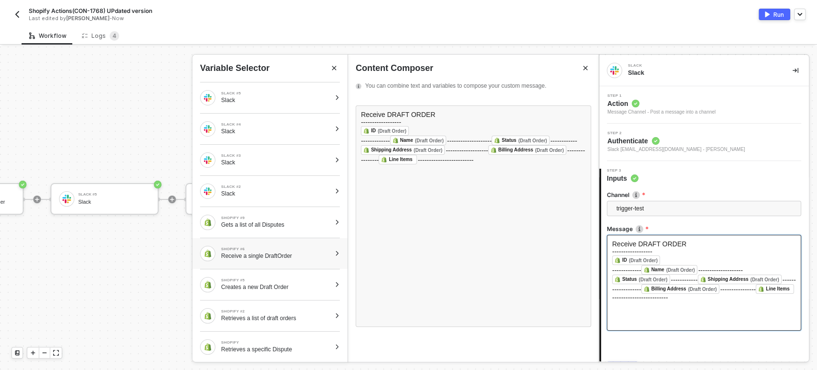
click at [284, 256] on div "Receive a single DraftOrder" at bounding box center [276, 256] width 110 height 8
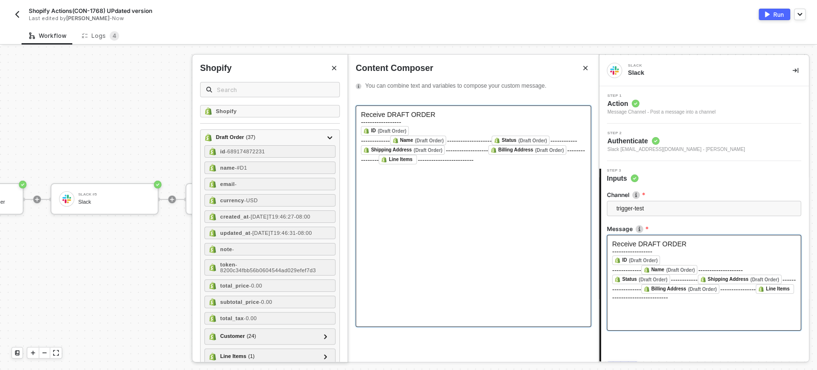
click at [417, 131] on div "﻿ ID (Draft Order) ﻿ ﻿" at bounding box center [473, 131] width 225 height 10
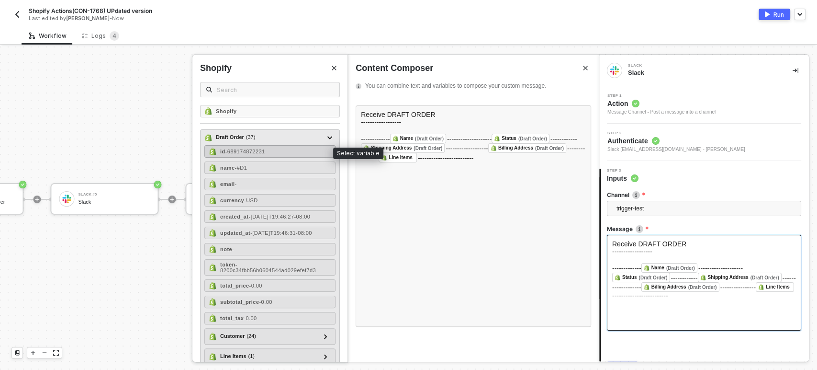
click at [290, 148] on div "id - 689174872231" at bounding box center [269, 151] width 131 height 12
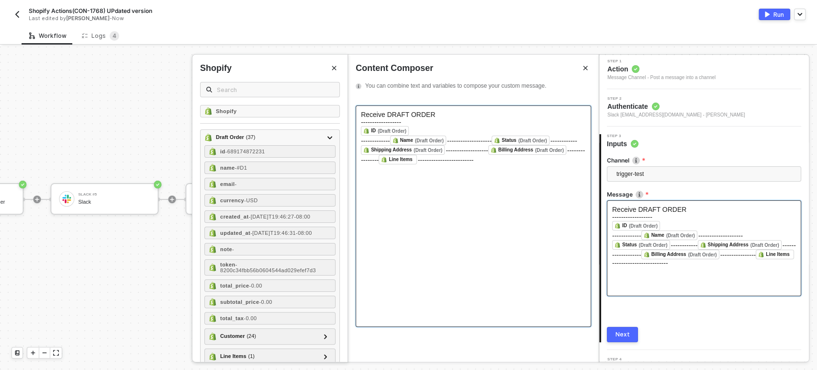
scroll to position [52, 0]
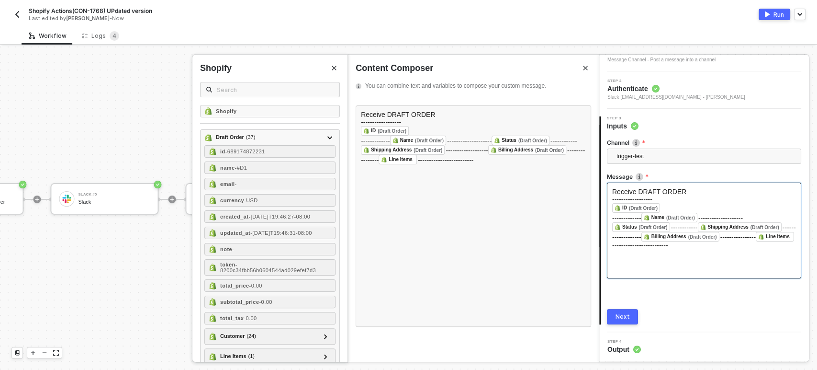
click at [622, 309] on button "Next" at bounding box center [622, 316] width 31 height 15
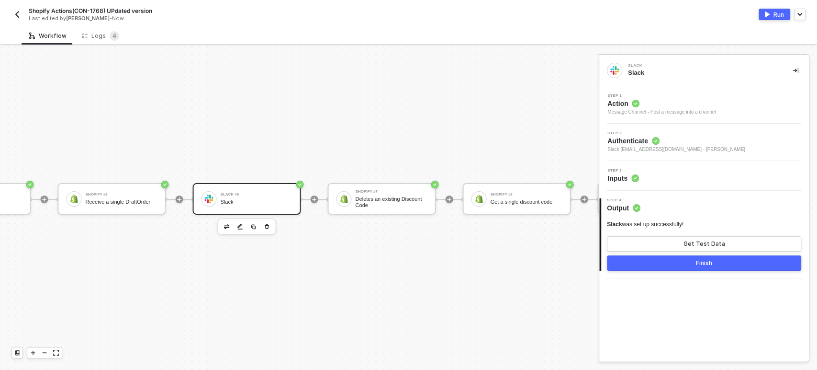
scroll to position [26, 1188]
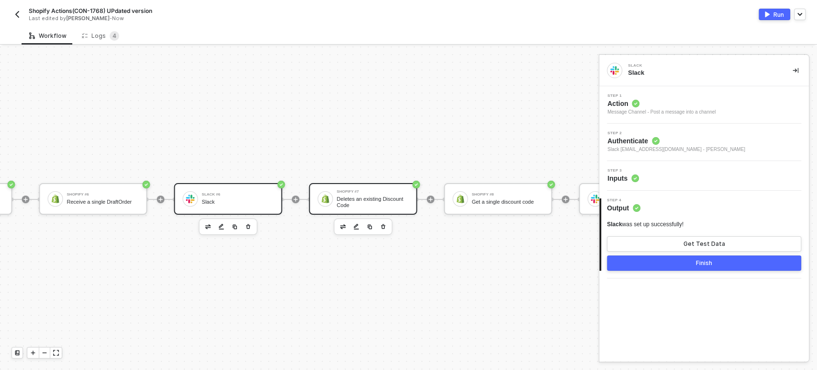
click at [362, 196] on div "Deletes an existing Discount Code" at bounding box center [373, 202] width 72 height 12
click at [633, 103] on circle at bounding box center [636, 104] width 8 height 8
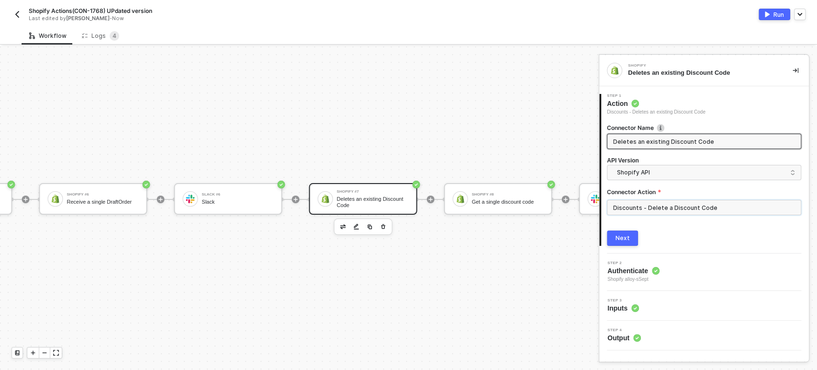
click at [639, 204] on input "Discounts - Delete a Discount Code" at bounding box center [704, 207] width 194 height 15
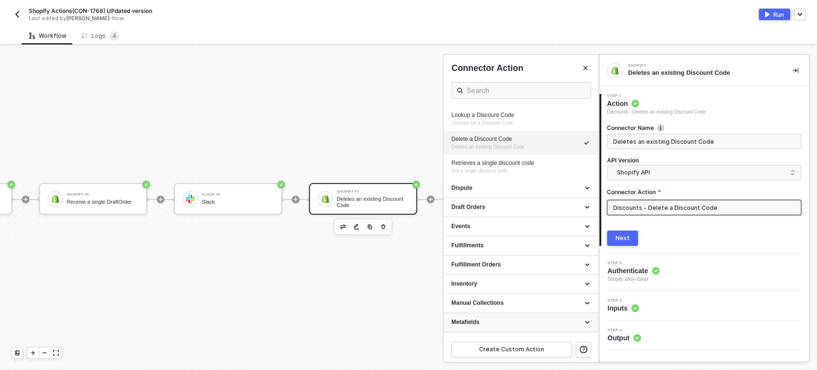
scroll to position [159, 0]
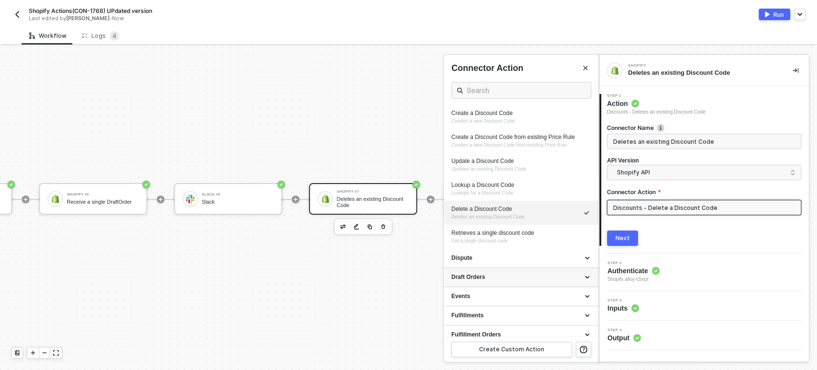
click at [515, 278] on div "Draft Orders" at bounding box center [520, 277] width 139 height 8
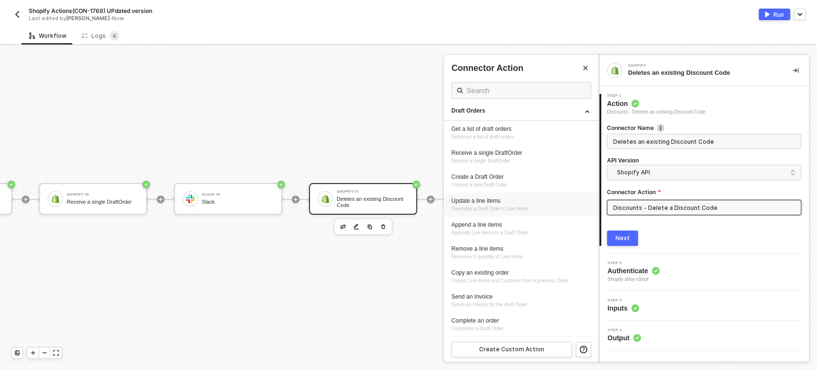
scroll to position [319, 0]
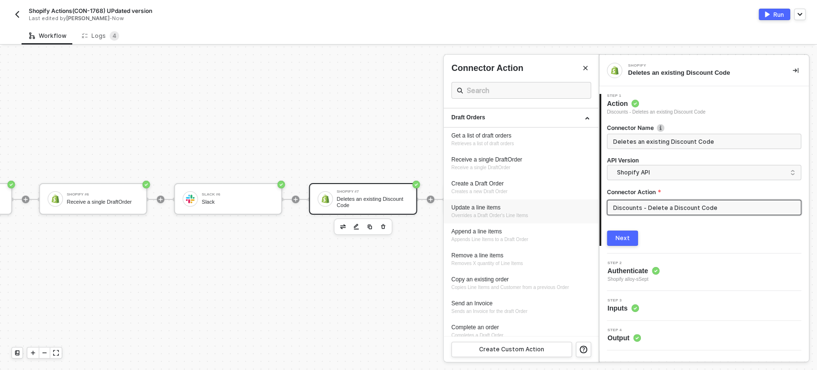
click at [485, 208] on div "Update a line items" at bounding box center [520, 207] width 139 height 8
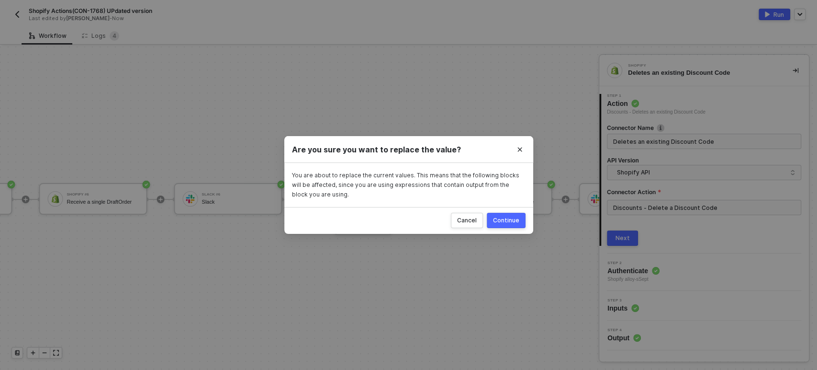
click at [510, 225] on button "Continue" at bounding box center [506, 220] width 39 height 15
type input "Overrides a Draft Order's Line Items"
type input "Draft Orders - Update a line items"
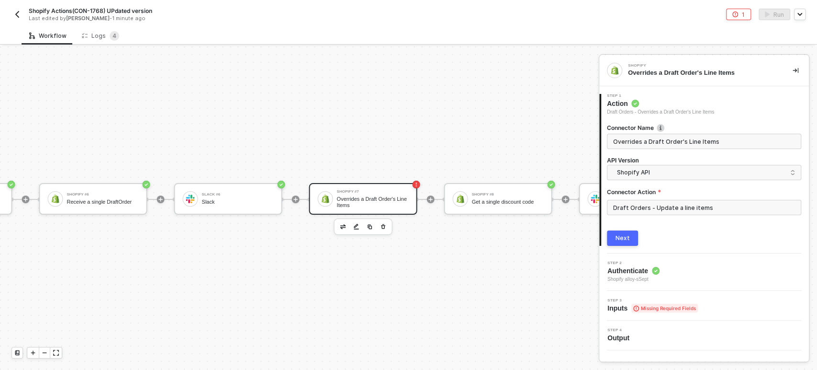
click at [611, 237] on button "Next" at bounding box center [622, 237] width 31 height 15
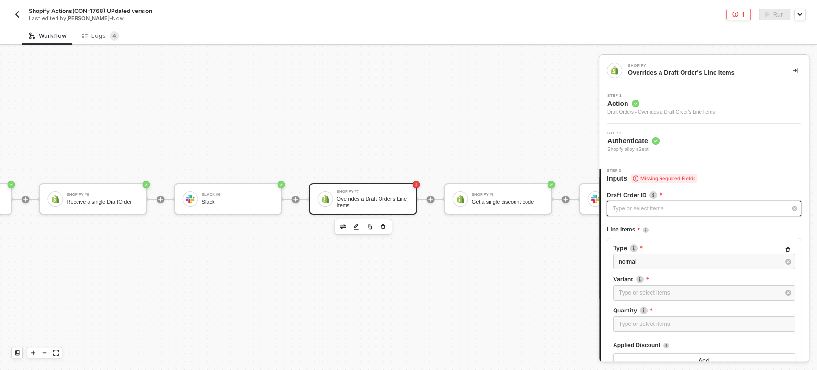
click at [661, 211] on div "Type or select items ﻿" at bounding box center [699, 208] width 173 height 9
